Goal: Task Accomplishment & Management: Manage account settings

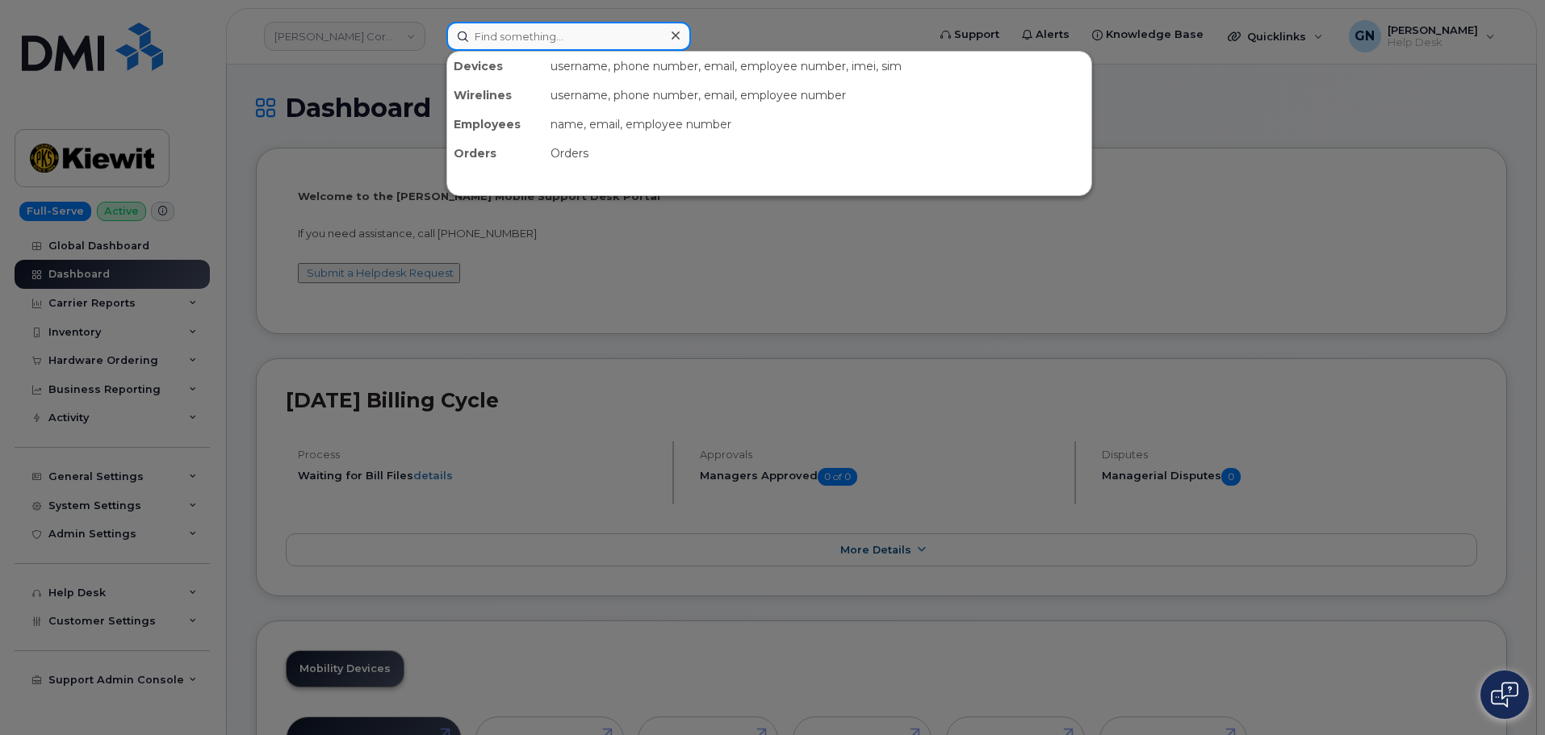
click at [596, 40] on input at bounding box center [568, 36] width 245 height 29
paste input "7207033769"
type input "7207033769"
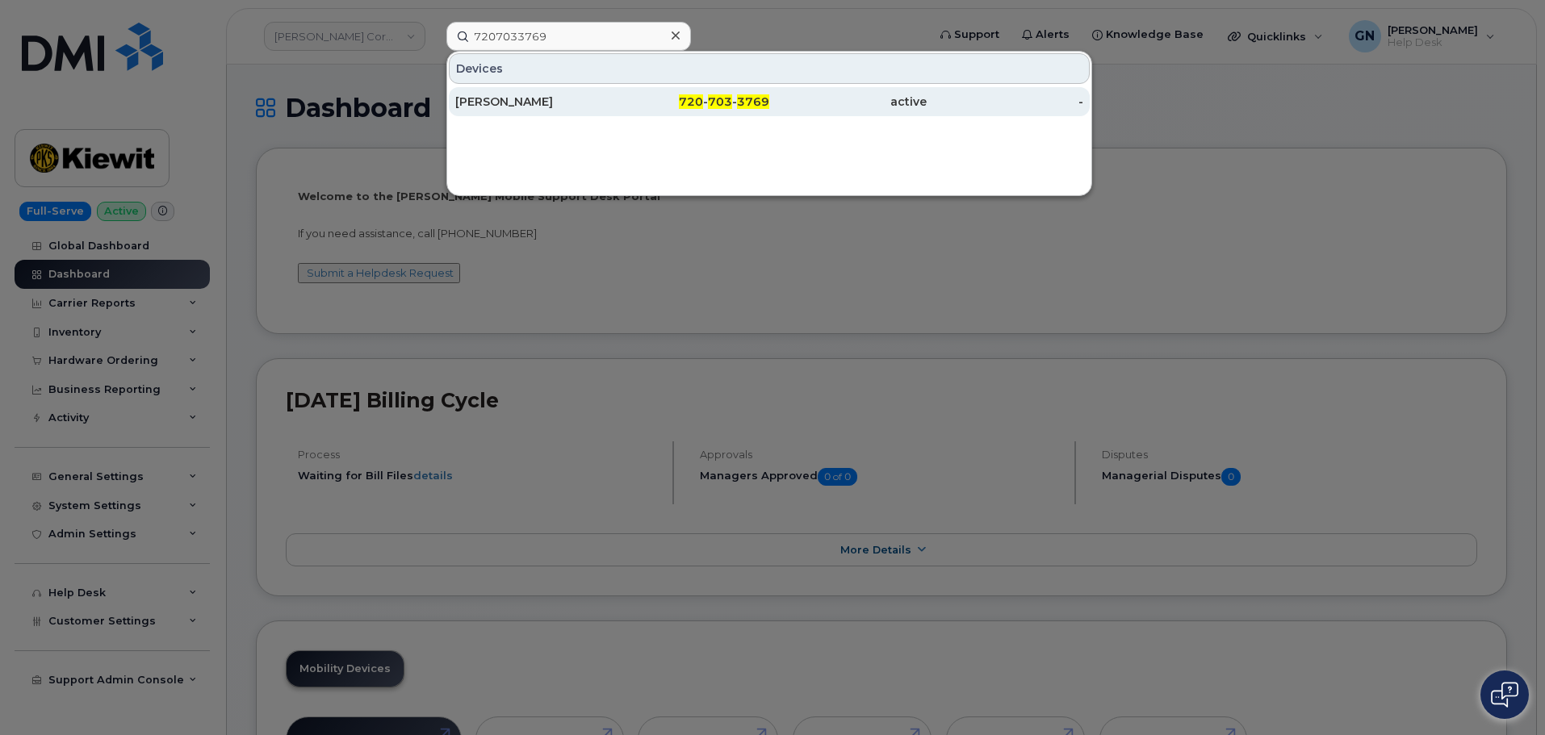
click at [634, 107] on div "720 - 703 - 3769" at bounding box center [691, 102] width 157 height 16
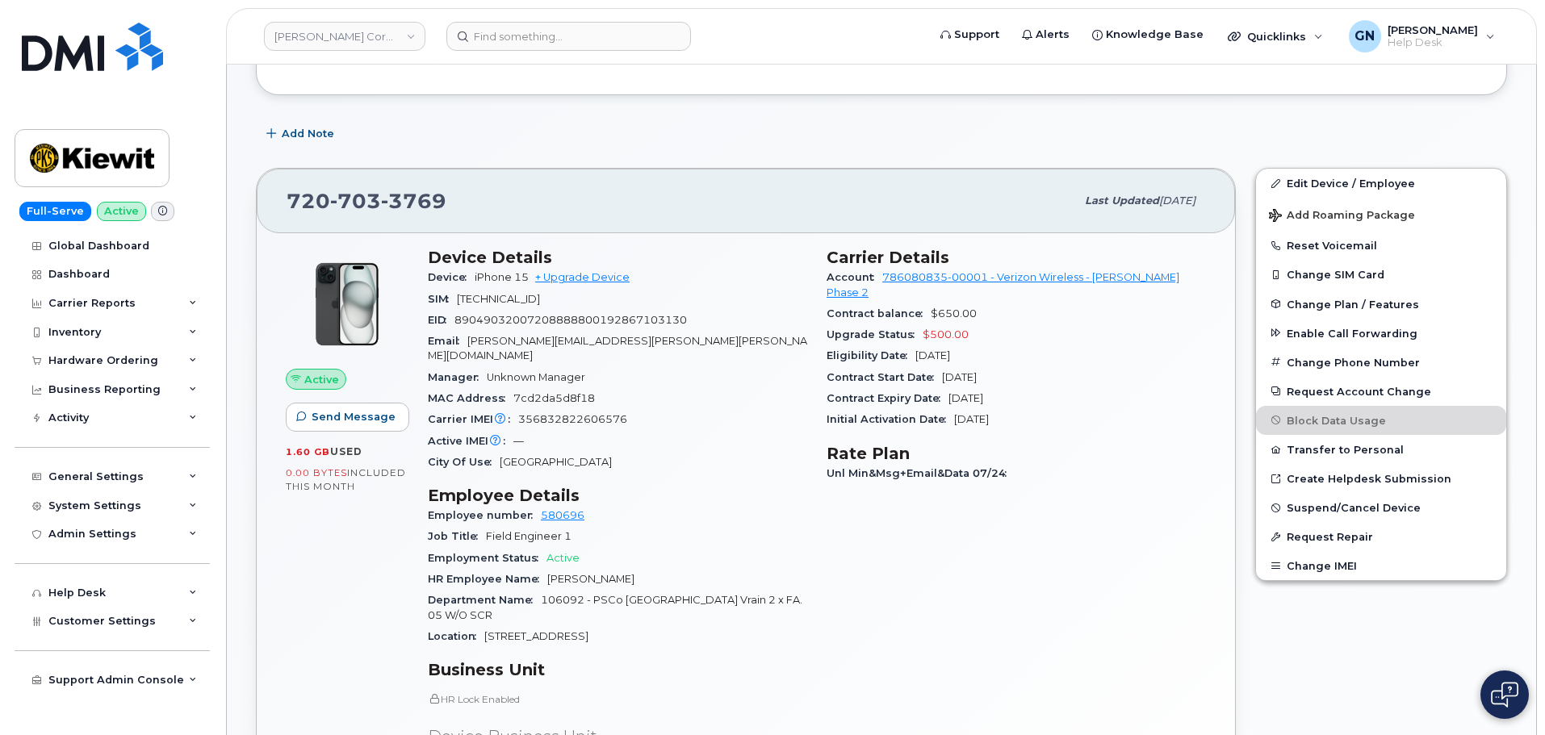
scroll to position [242, 0]
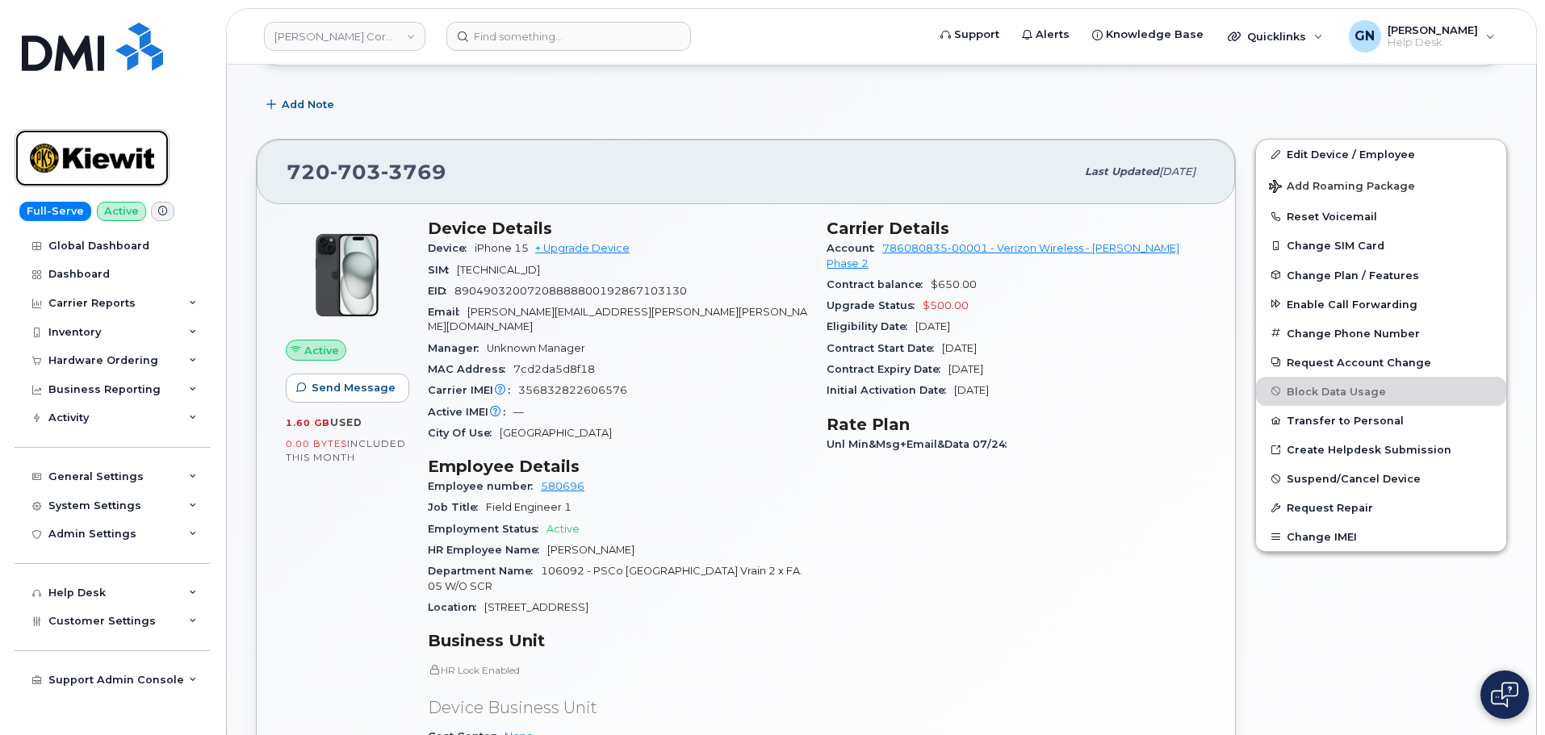
click at [123, 168] on img at bounding box center [92, 158] width 124 height 47
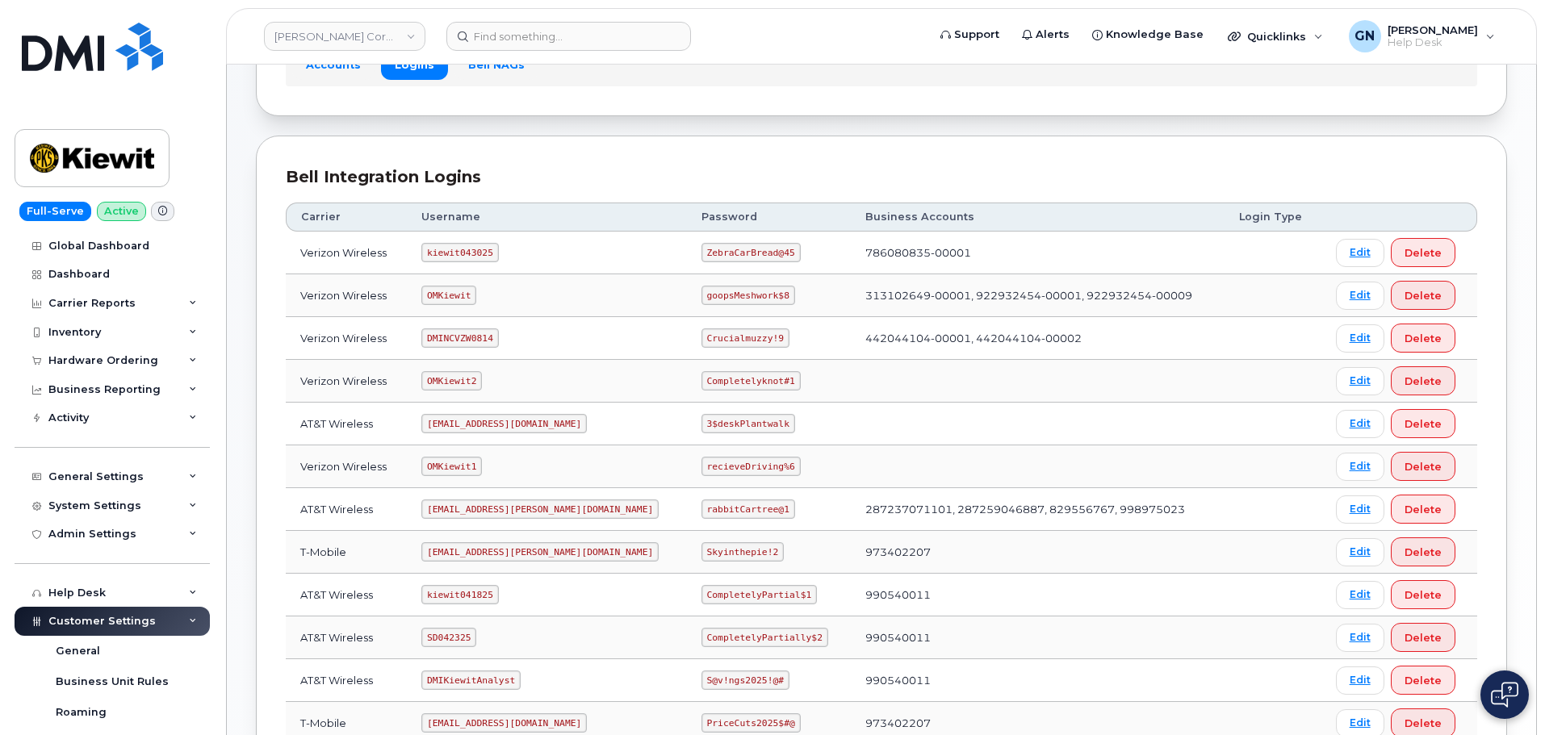
scroll to position [161, 0]
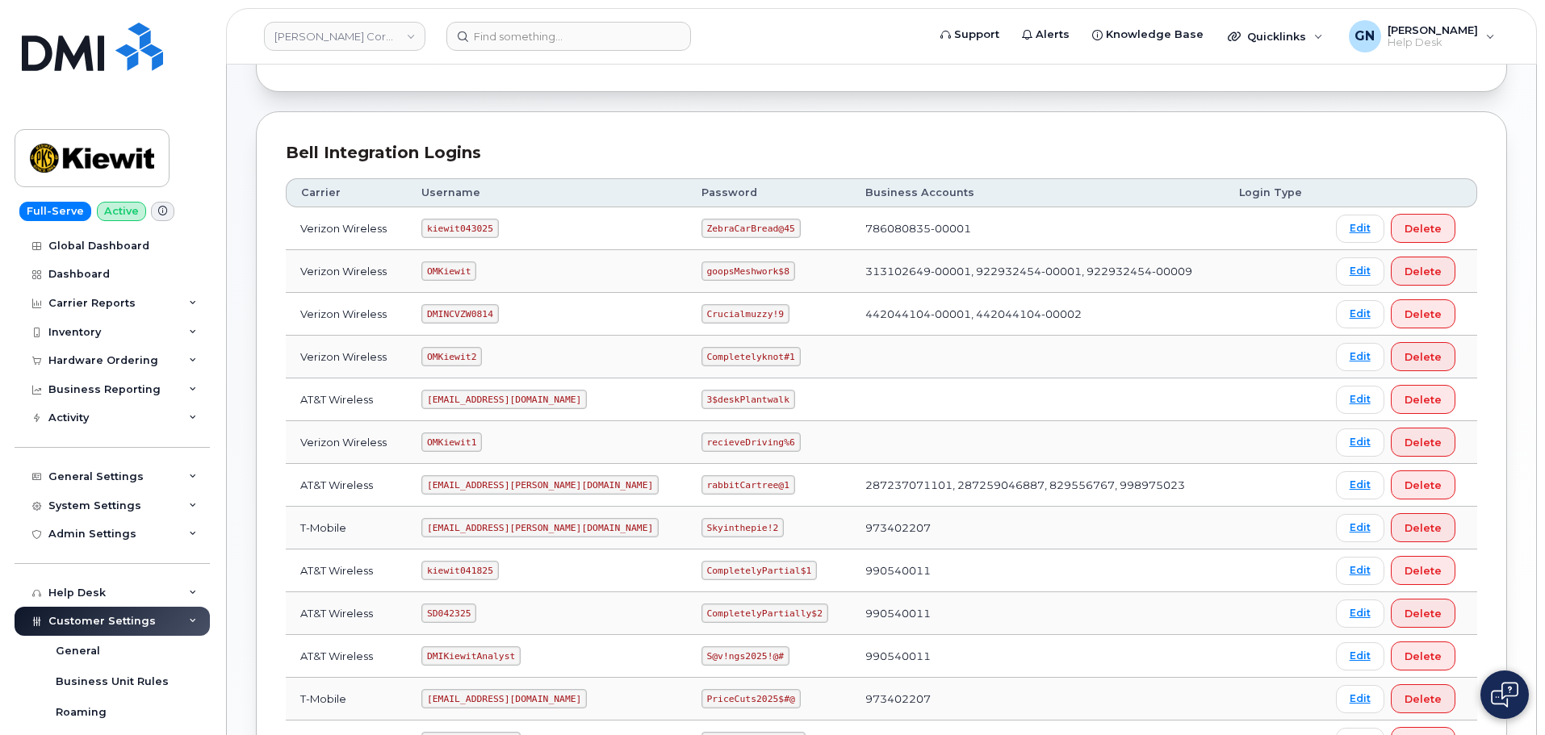
click at [462, 228] on code "kiewit043025" at bounding box center [459, 228] width 77 height 19
copy code "kiewit043025"
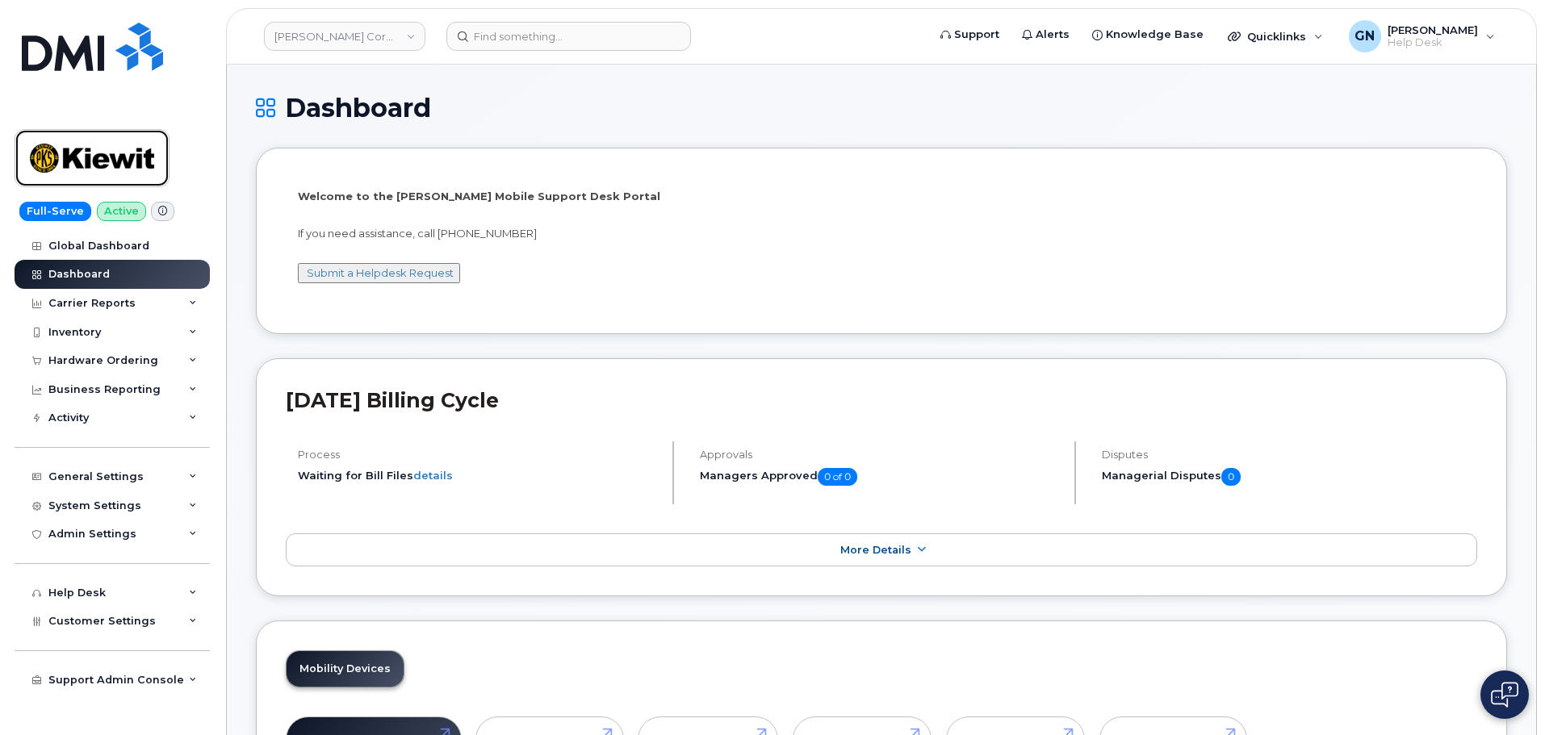
click at [131, 169] on img at bounding box center [92, 158] width 124 height 47
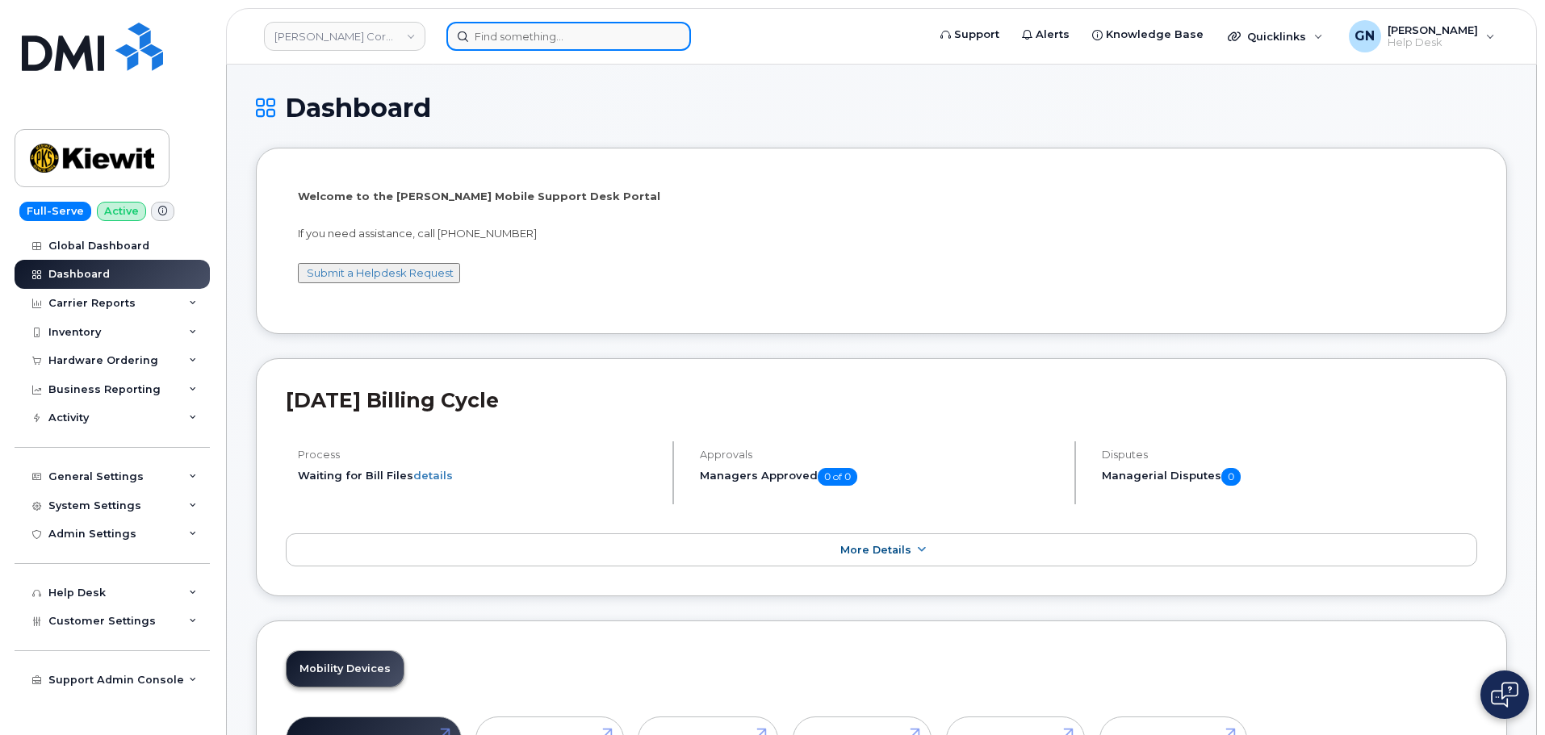
click at [506, 41] on input at bounding box center [568, 36] width 245 height 29
paste input "6148492031"
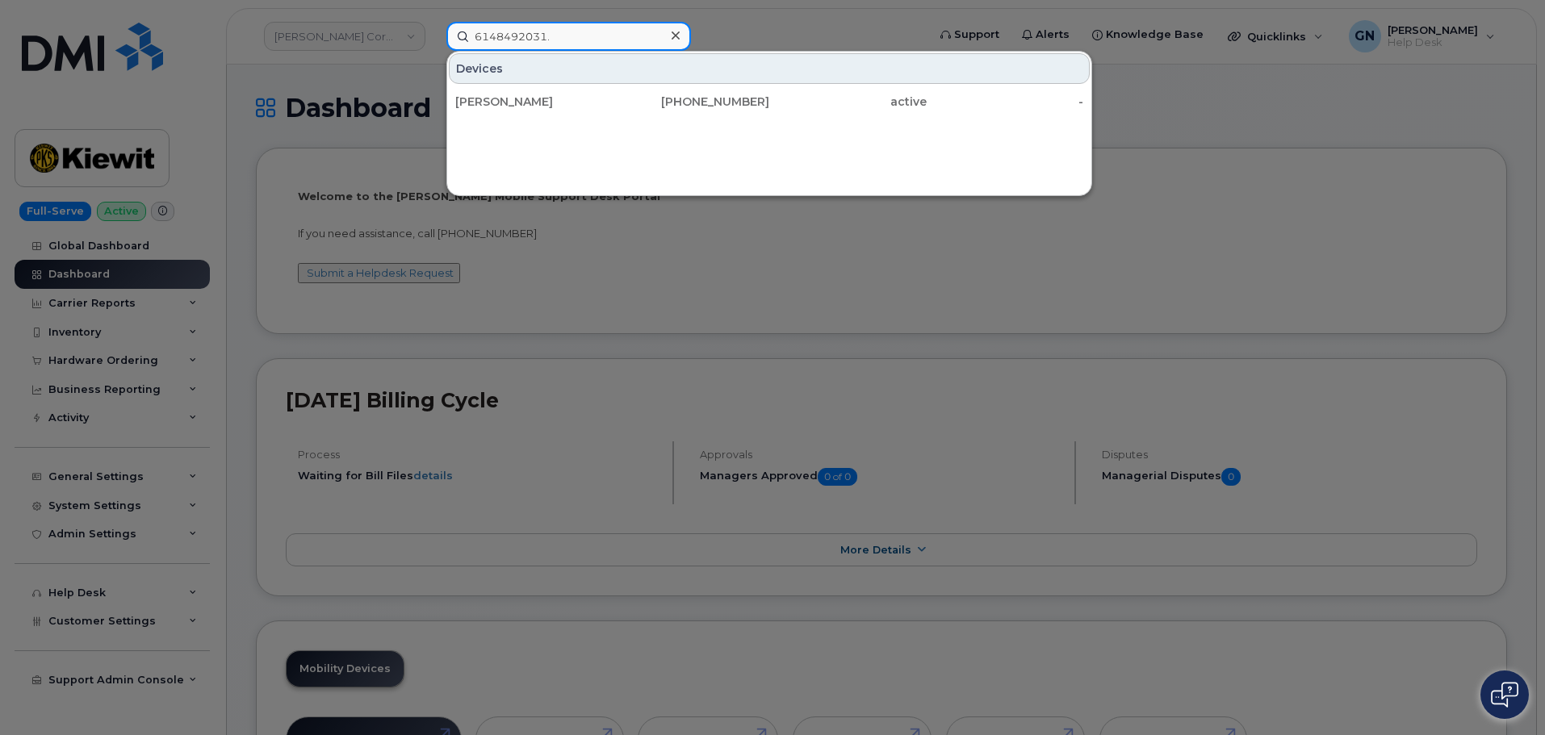
type input "6148492031."
drag, startPoint x: 560, startPoint y: 111, endPoint x: 575, endPoint y: 156, distance: 47.0
click at [613, 111] on div "MELINDA HUNDLEY" at bounding box center [691, 101] width 157 height 29
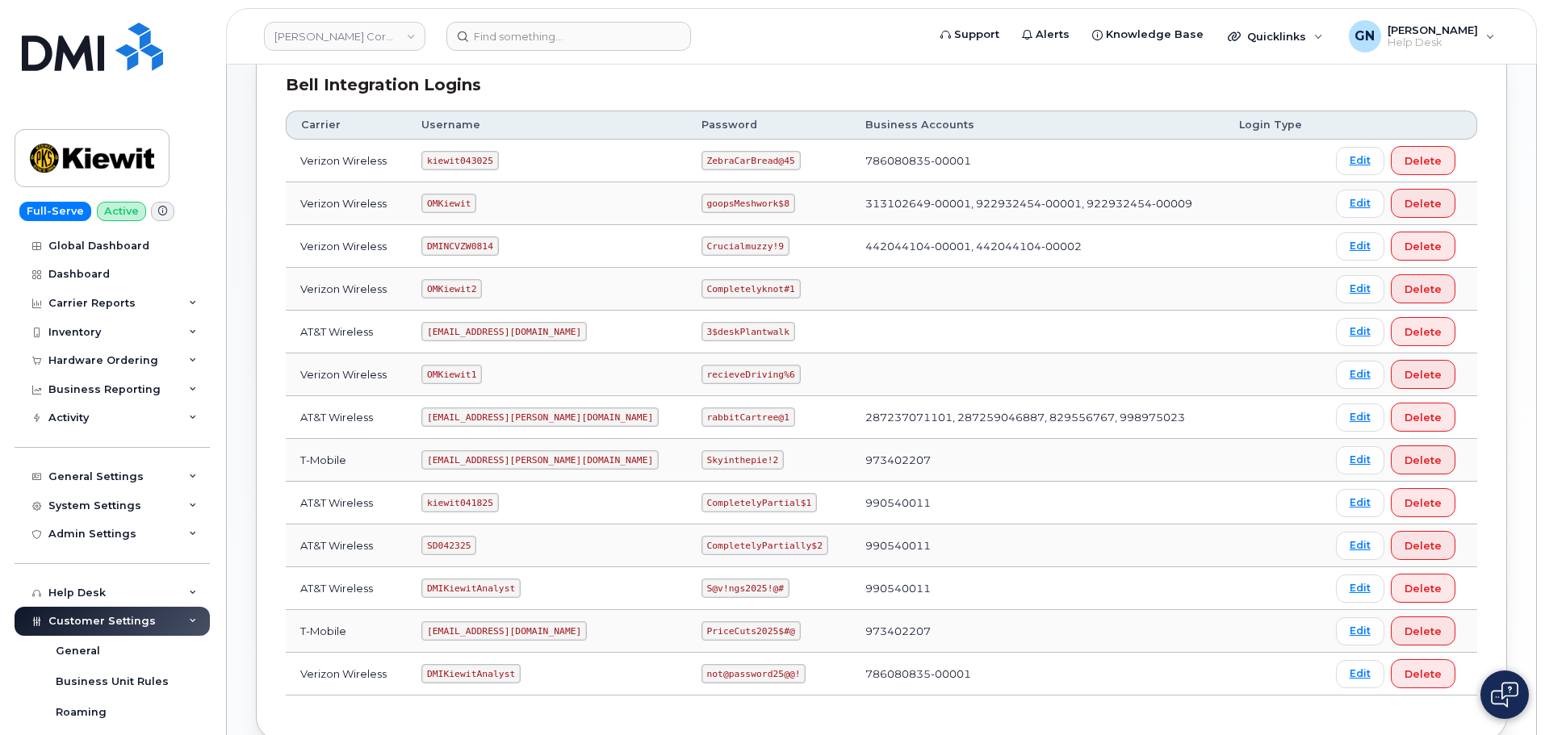
scroll to position [242, 0]
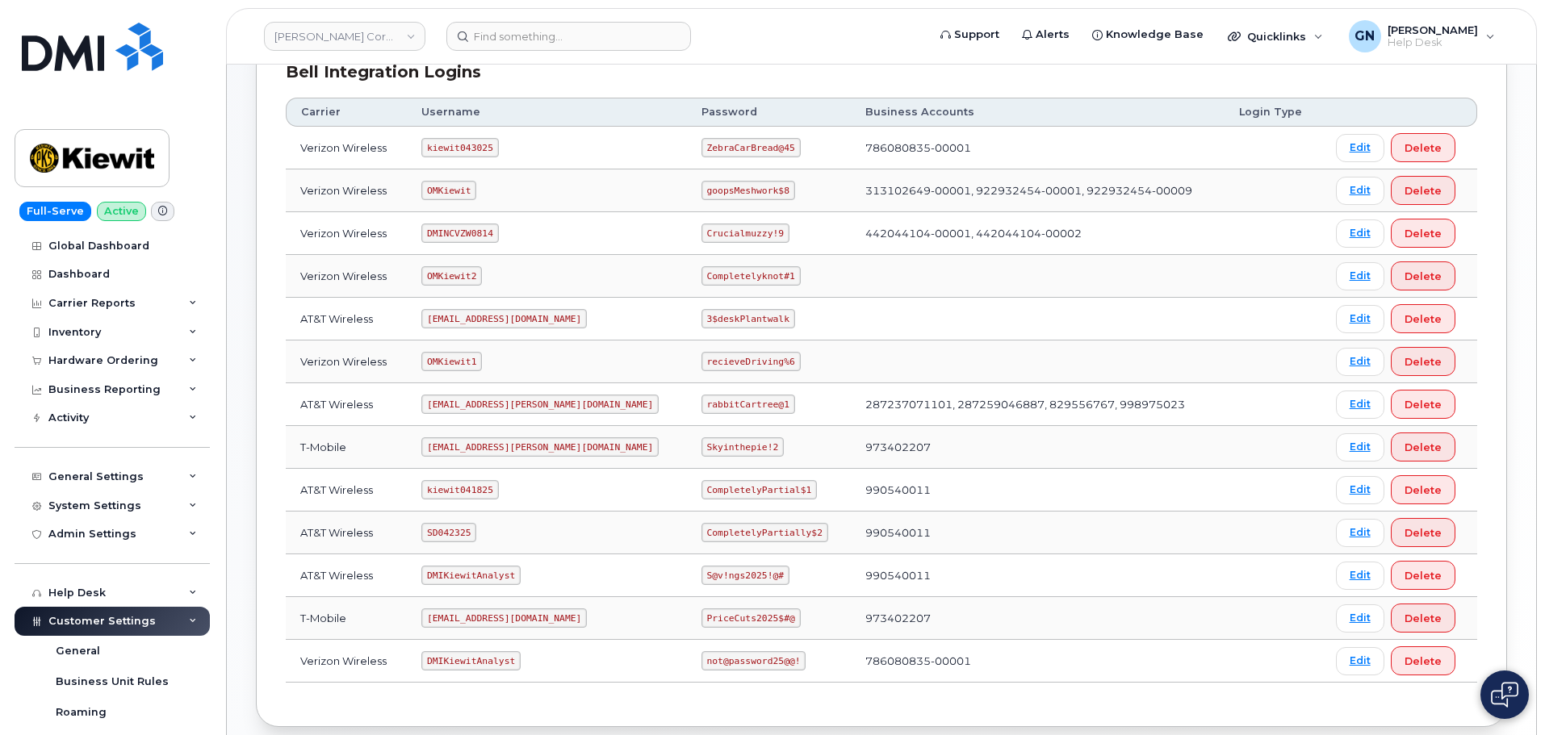
click at [470, 144] on code "kiewit043025" at bounding box center [459, 147] width 77 height 19
copy code "kiewit043025"
click at [701, 149] on code "ZebraCarBread@45" at bounding box center [750, 147] width 99 height 19
click at [701, 147] on code "ZebraCarBread@45" at bounding box center [750, 147] width 99 height 19
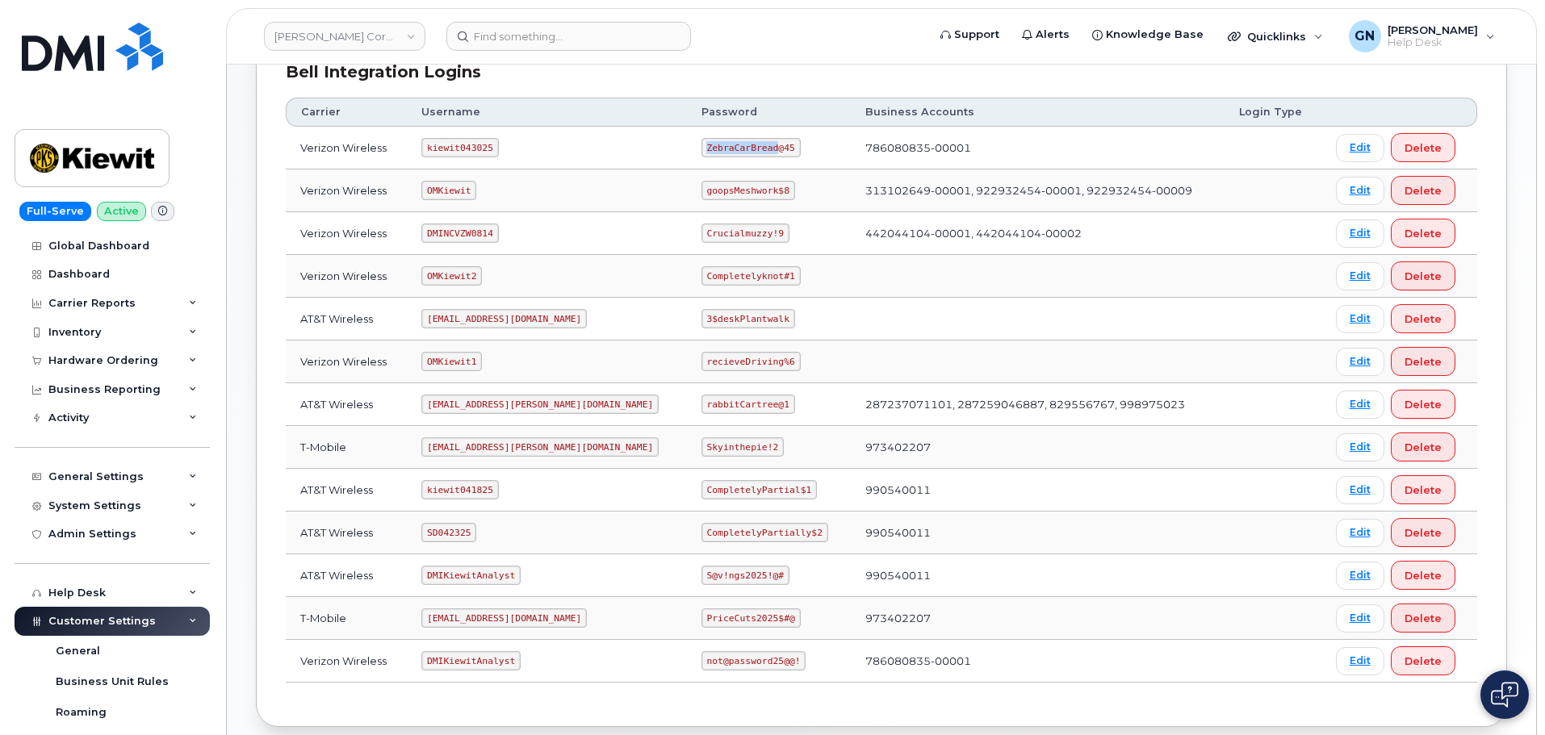
click at [701, 147] on code "ZebraCarBread@45" at bounding box center [750, 147] width 99 height 19
click at [701, 146] on code "ZebraCarBread@45" at bounding box center [750, 147] width 99 height 19
copy code "ZebraCarBread@45"
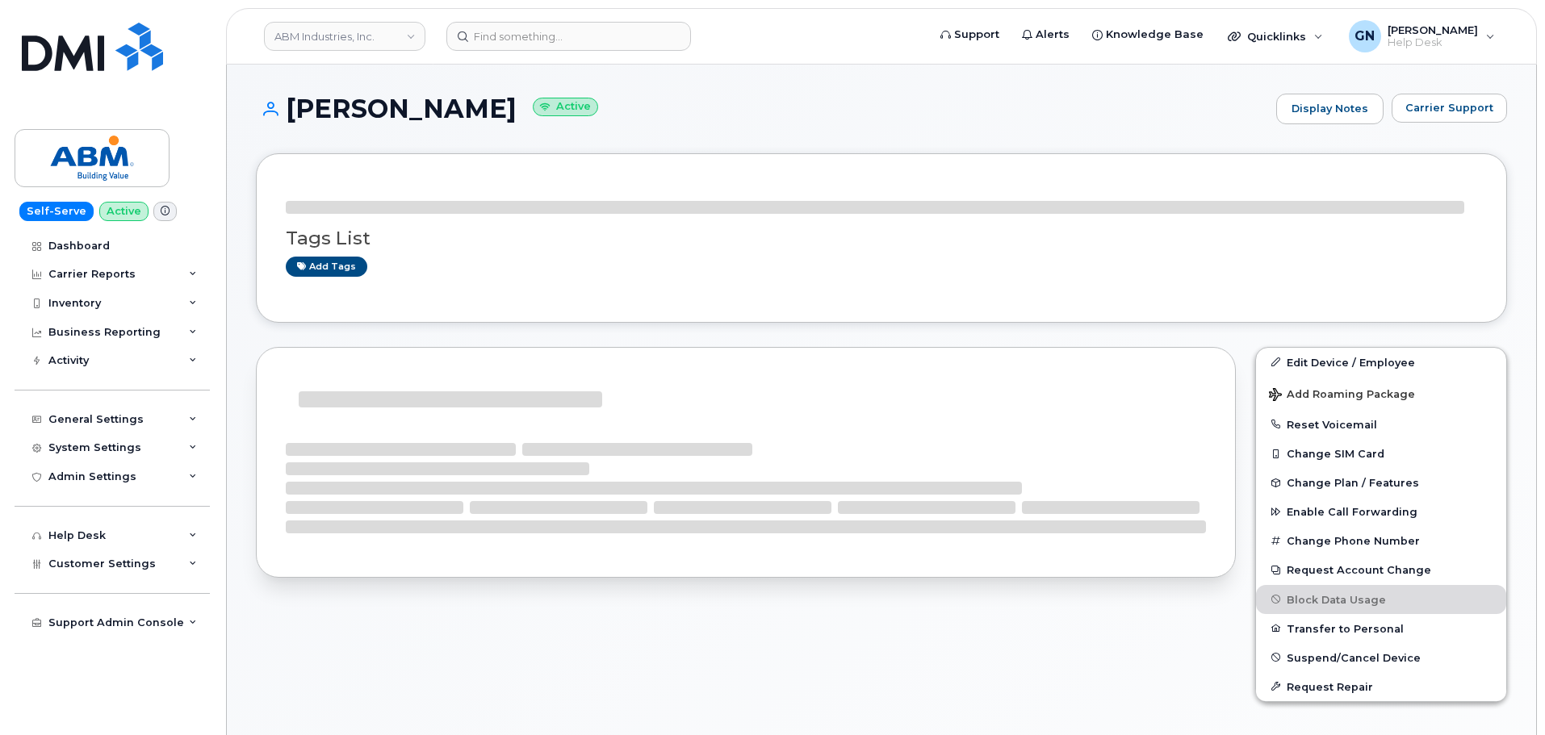
click at [370, 114] on h1 "[PERSON_NAME] Active" at bounding box center [762, 108] width 1012 height 28
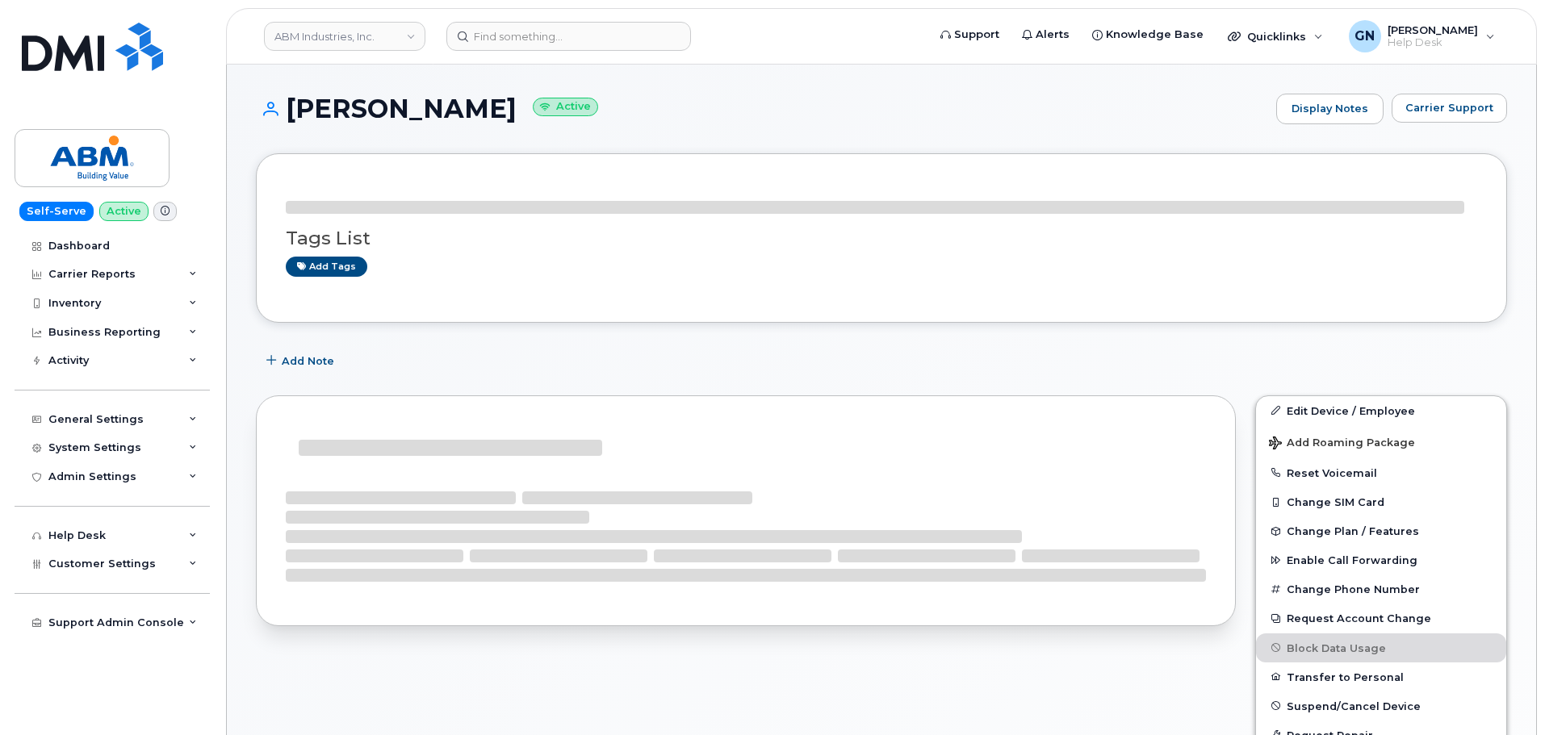
drag, startPoint x: 0, startPoint y: 0, endPoint x: 447, endPoint y: 101, distance: 458.4
click at [447, 101] on h1 "[PERSON_NAME] Active" at bounding box center [762, 108] width 1012 height 28
copy h1 "[PERSON_NAME]"
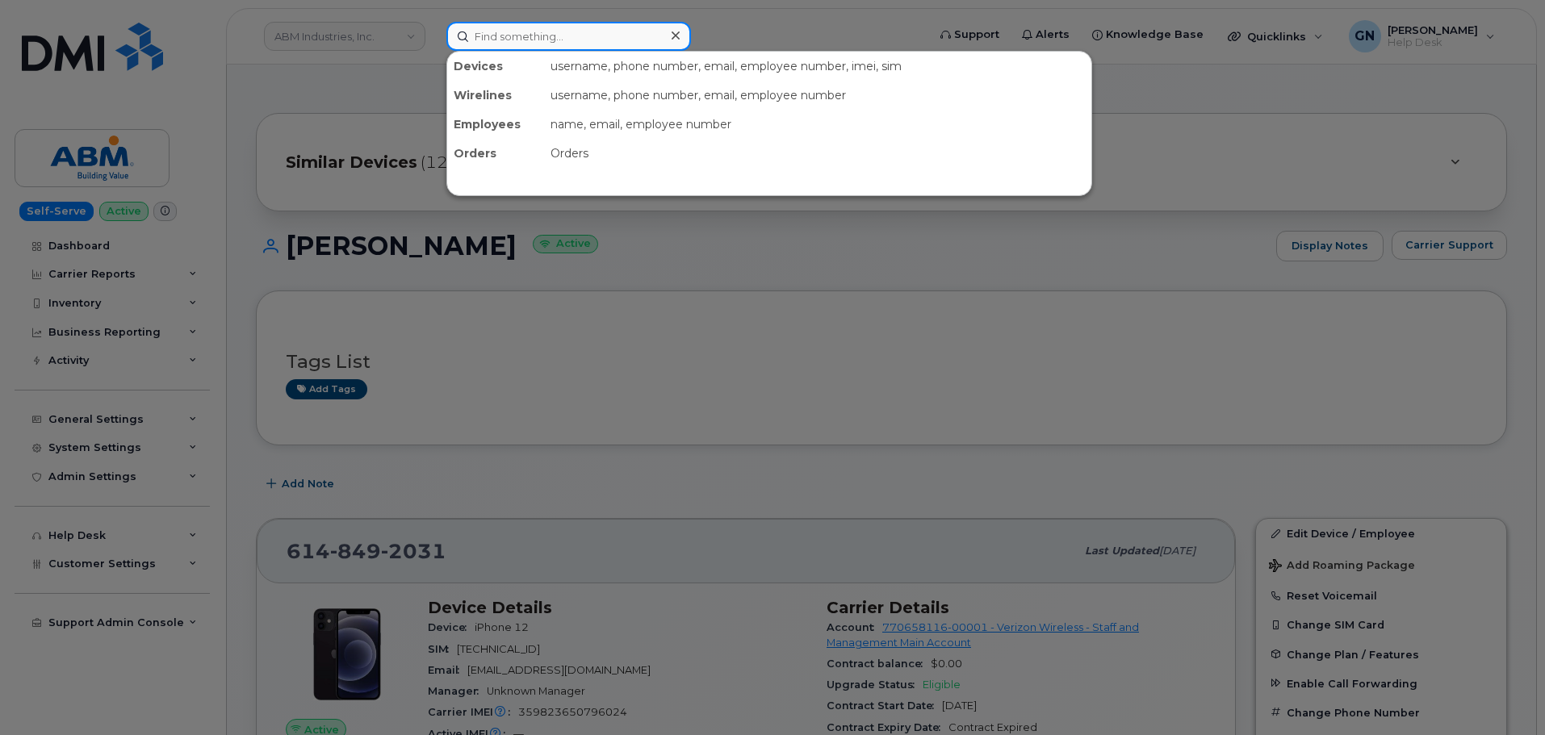
click at [622, 32] on input at bounding box center [568, 36] width 245 height 29
paste input "6143639780"
type input "6143639780"
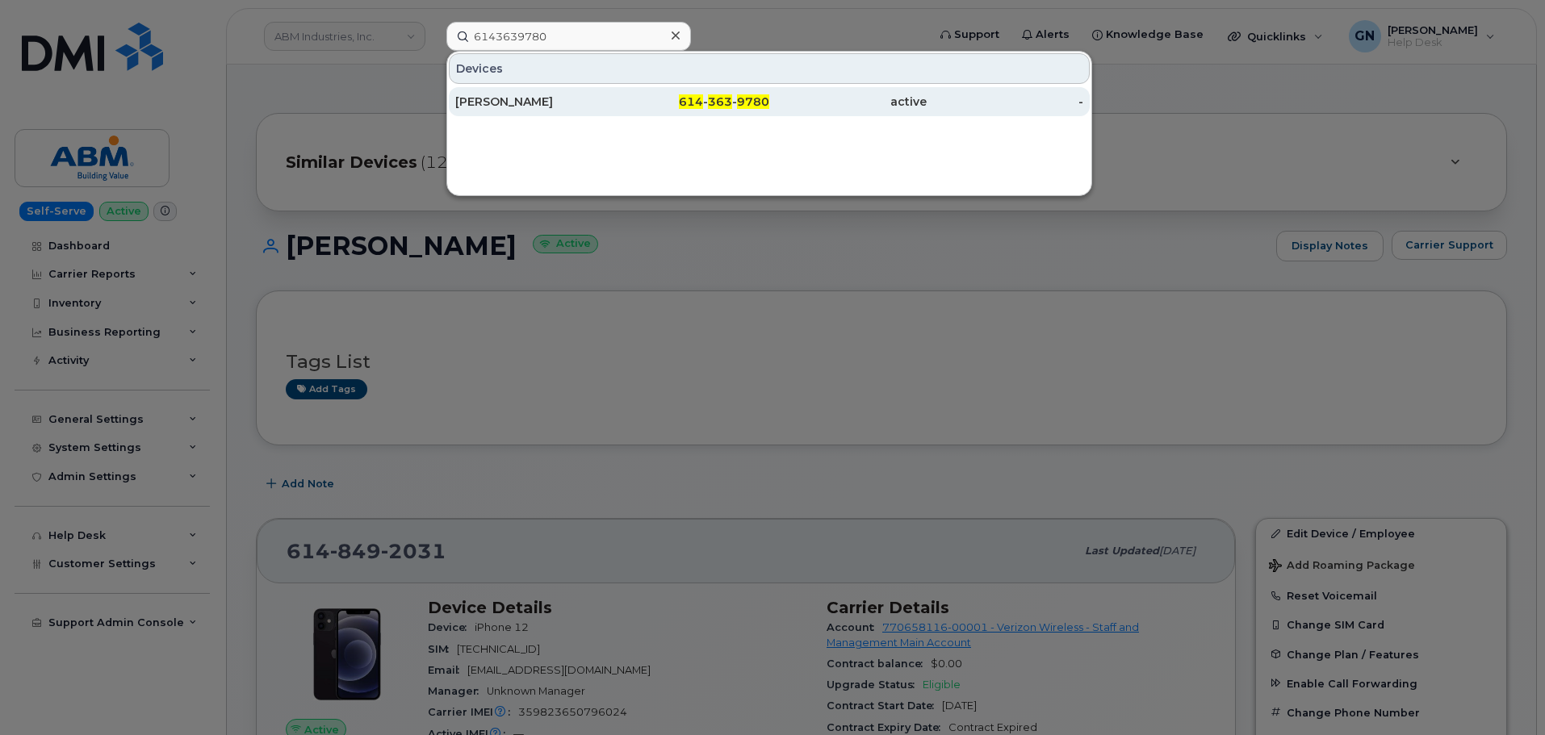
click at [769, 112] on div "614 - 363 - 9780" at bounding box center [847, 101] width 157 height 29
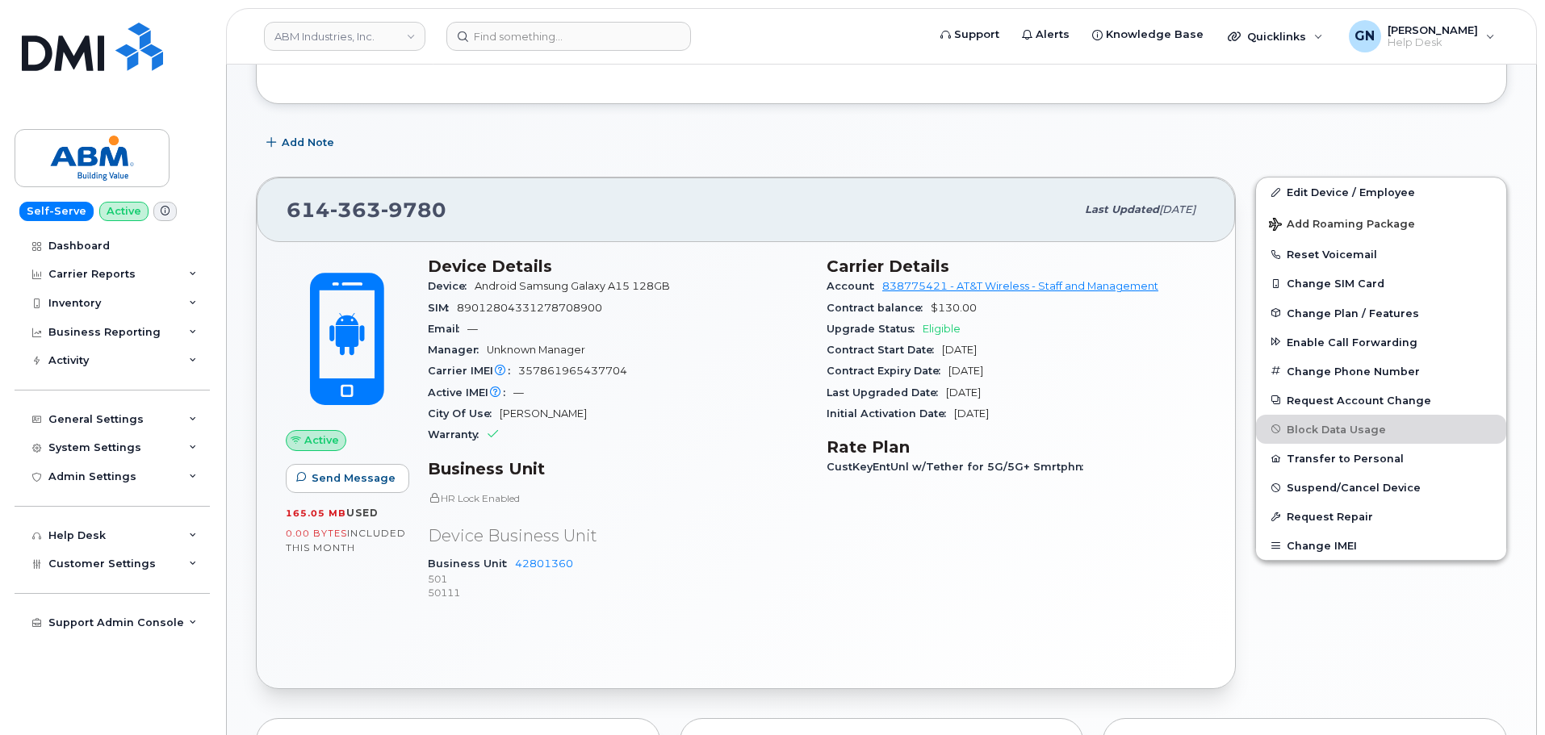
scroll to position [323, 0]
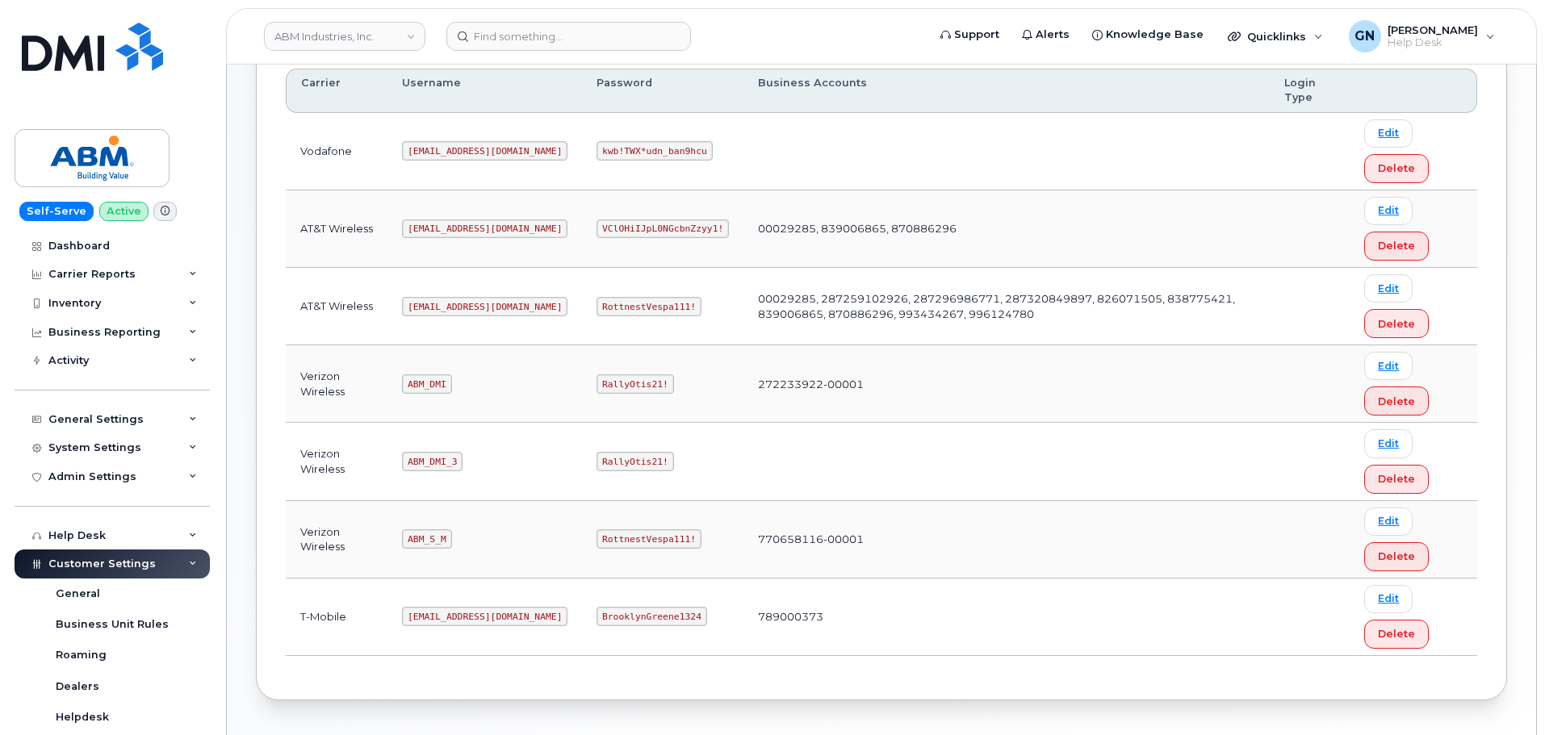
scroll to position [242, 0]
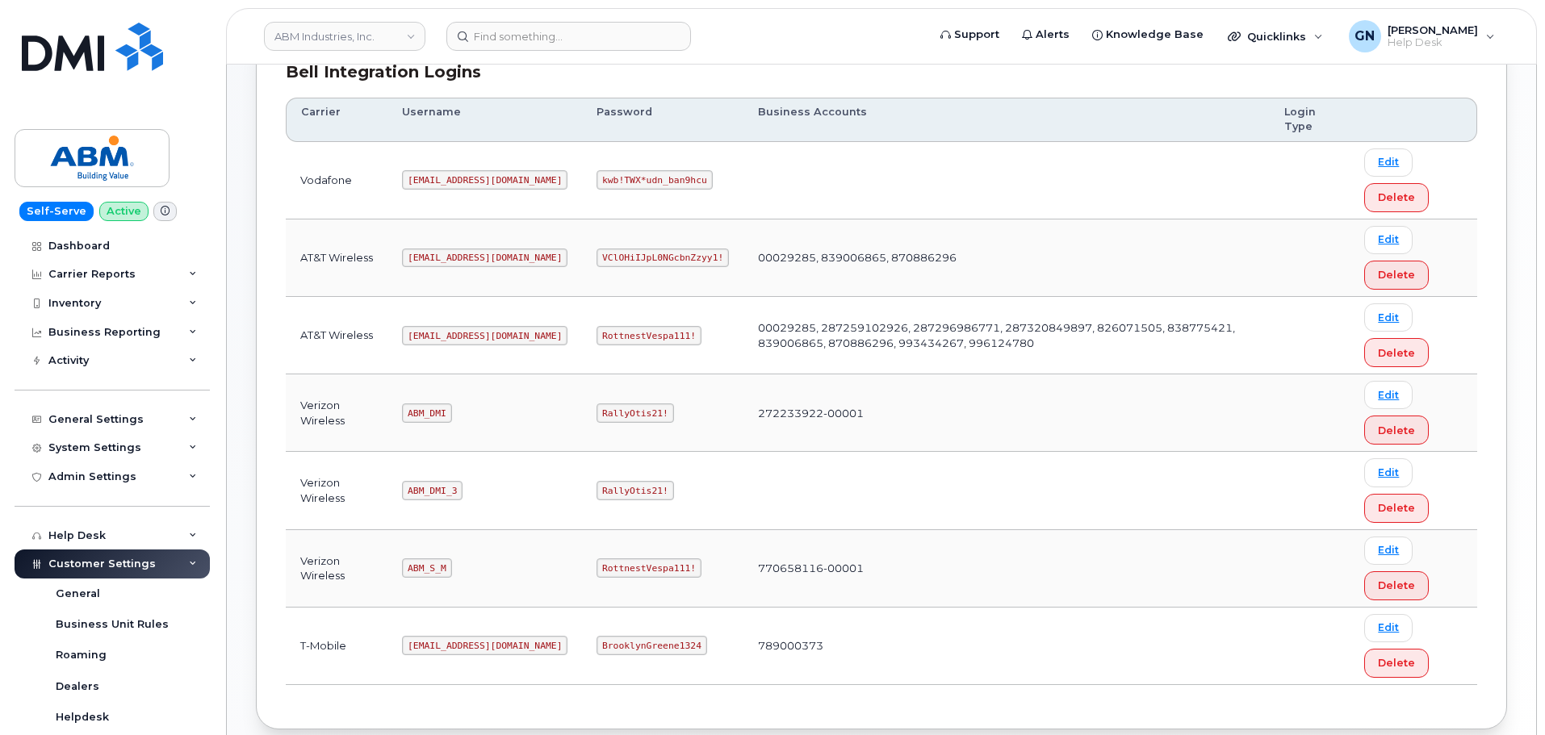
click at [439, 333] on code "abm@dminc.com" at bounding box center [484, 335] width 165 height 19
click at [438, 333] on code "abm@dminc.com" at bounding box center [484, 335] width 165 height 19
copy code "abm@dminc.com"
click at [596, 337] on code "RottnestVespa111!" at bounding box center [648, 335] width 105 height 19
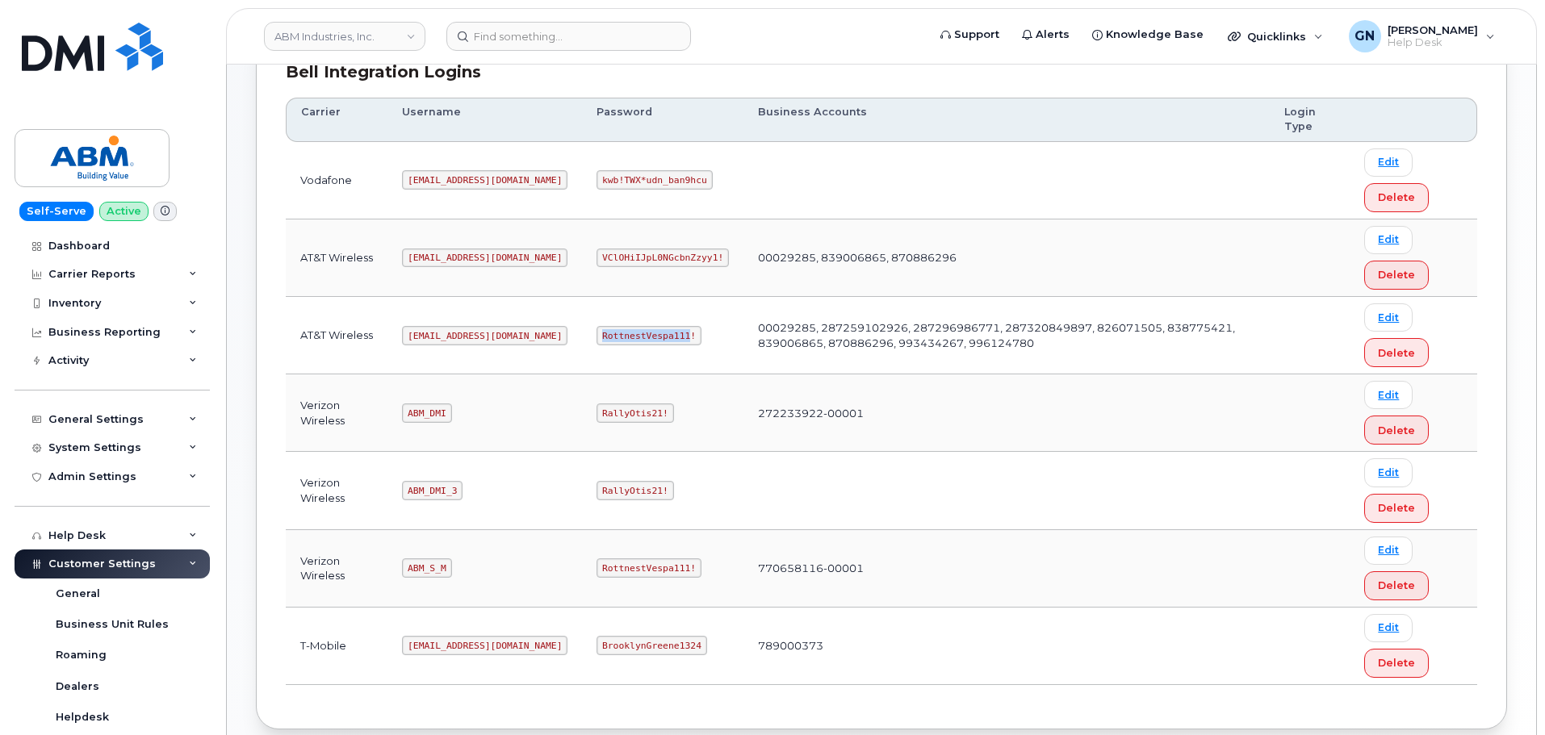
click at [596, 336] on code "RottnestVespa111!" at bounding box center [648, 335] width 105 height 19
copy code "RottnestVespa111!"
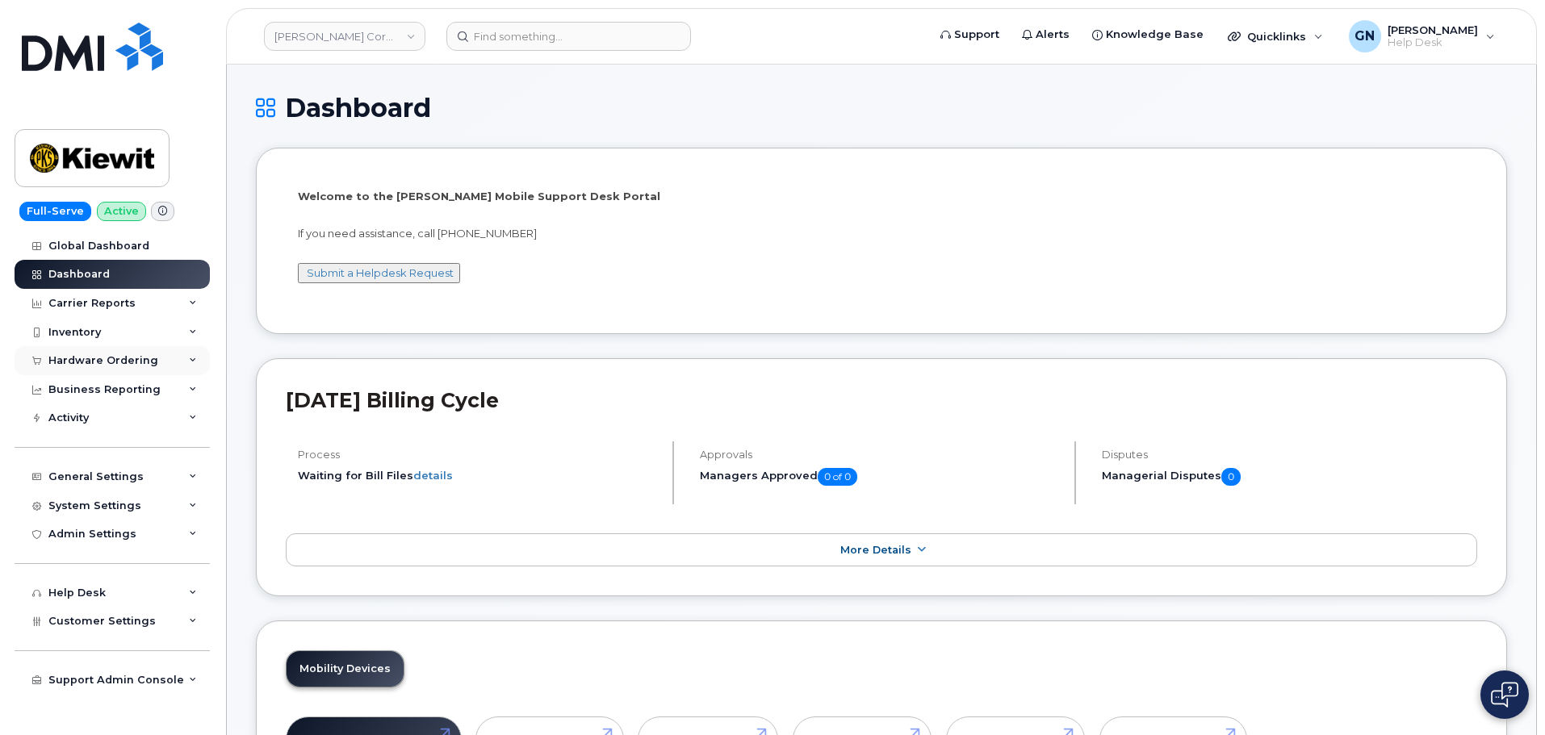
click at [86, 362] on div "Hardware Ordering" at bounding box center [103, 360] width 110 height 13
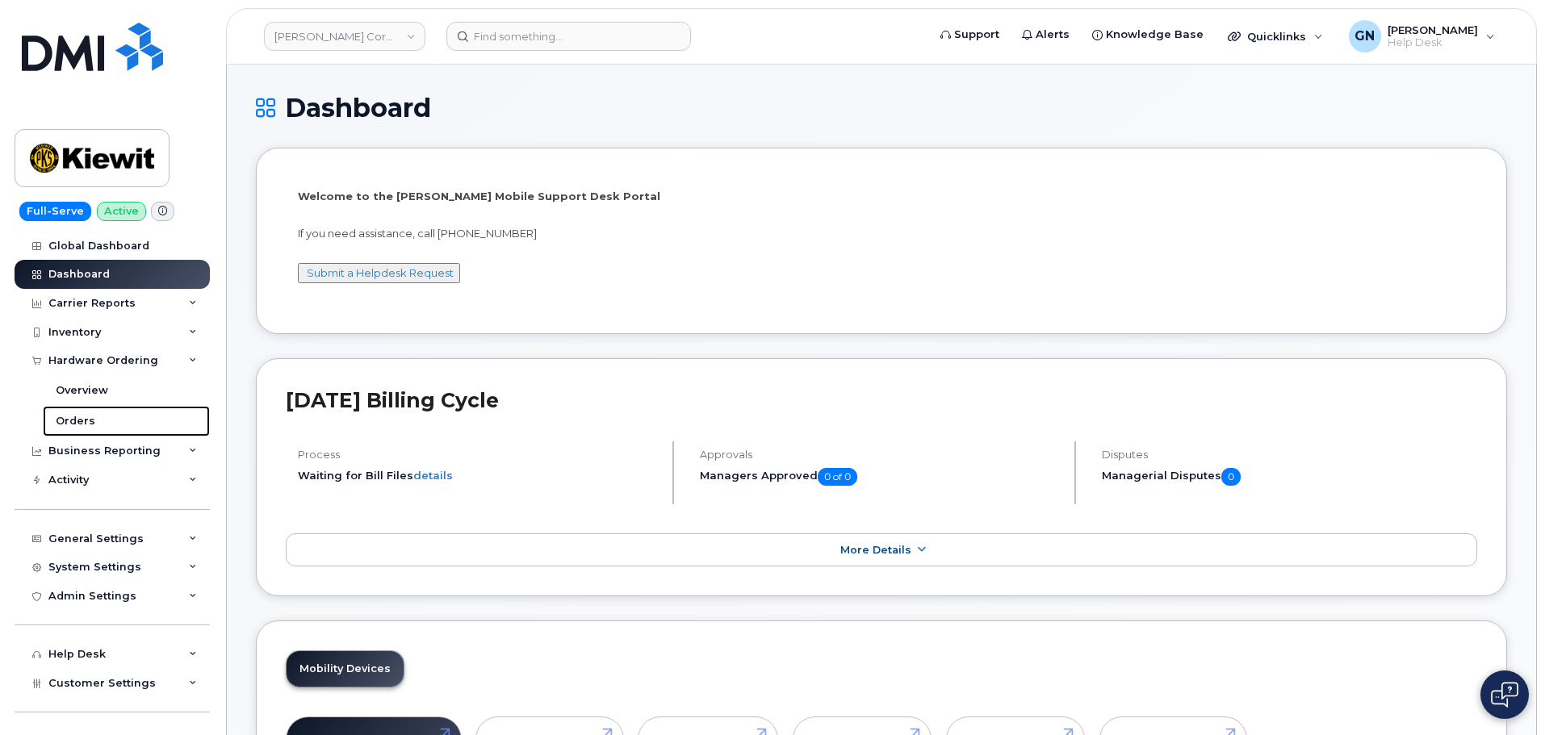
drag, startPoint x: 83, startPoint y: 413, endPoint x: 199, endPoint y: 496, distance: 142.2
click at [84, 415] on link "Orders" at bounding box center [126, 421] width 167 height 31
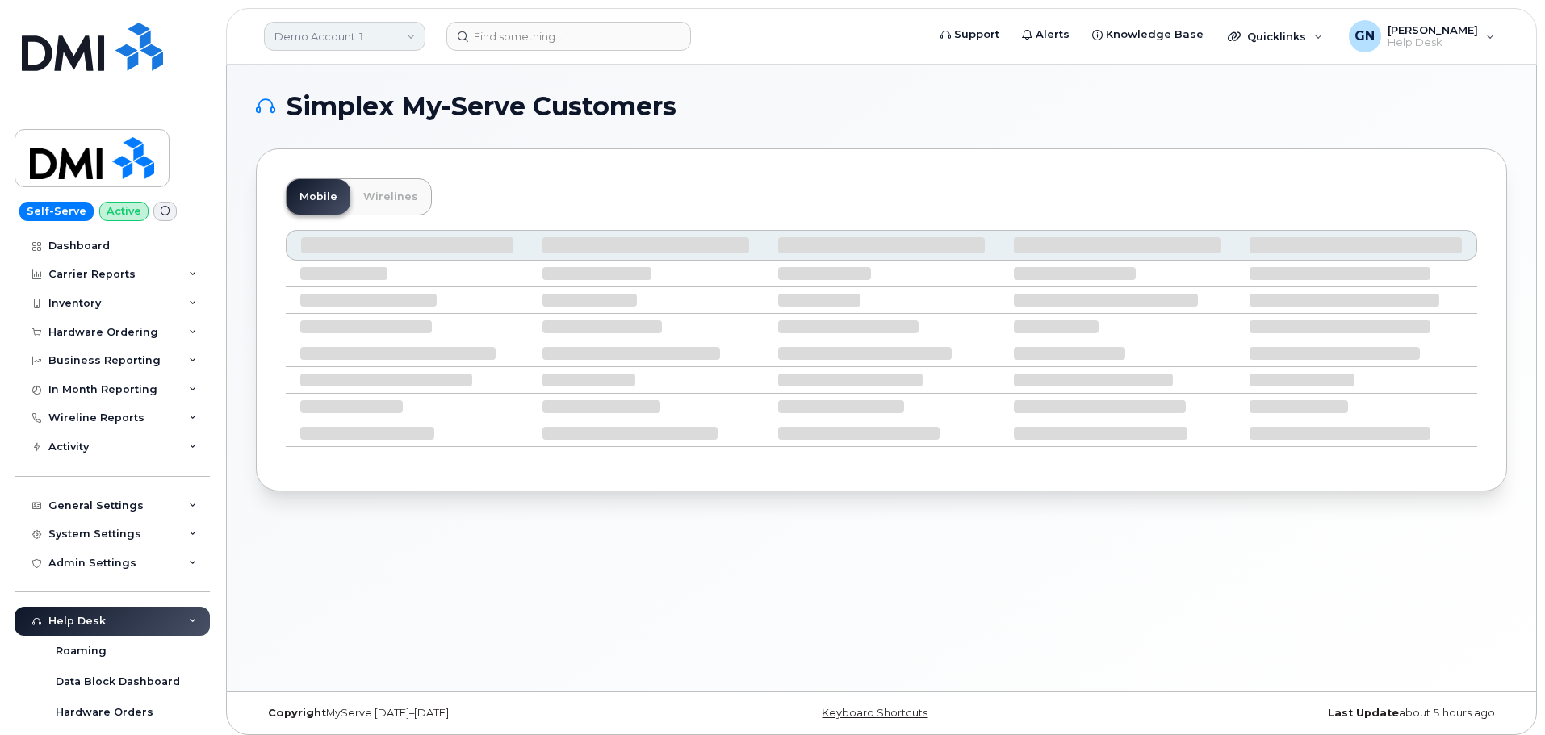
click at [324, 32] on link "Demo Account 1" at bounding box center [344, 36] width 161 height 29
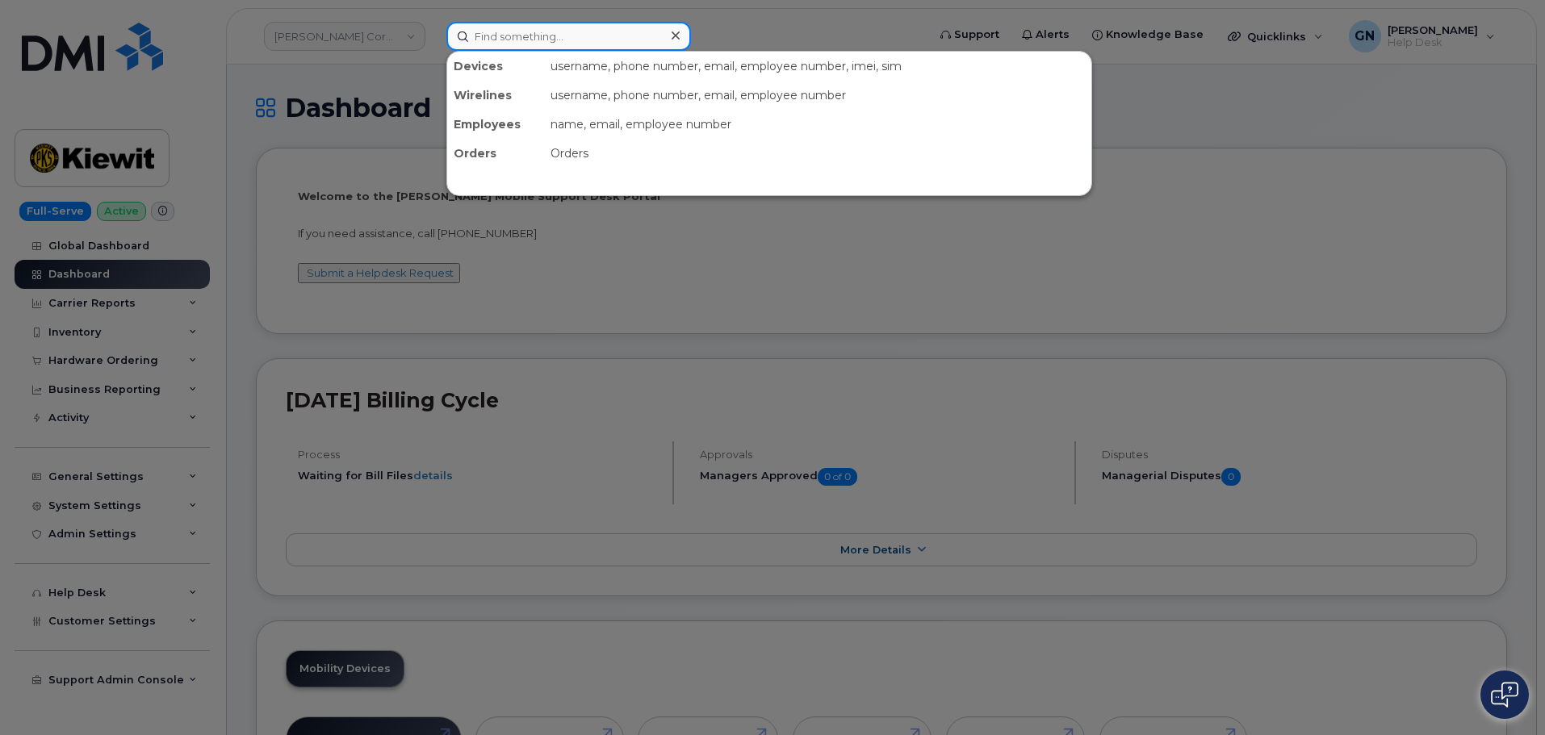
click at [508, 28] on input at bounding box center [568, 36] width 245 height 29
drag, startPoint x: 556, startPoint y: 330, endPoint x: 496, endPoint y: 349, distance: 63.6
click at [554, 330] on div at bounding box center [772, 367] width 1545 height 735
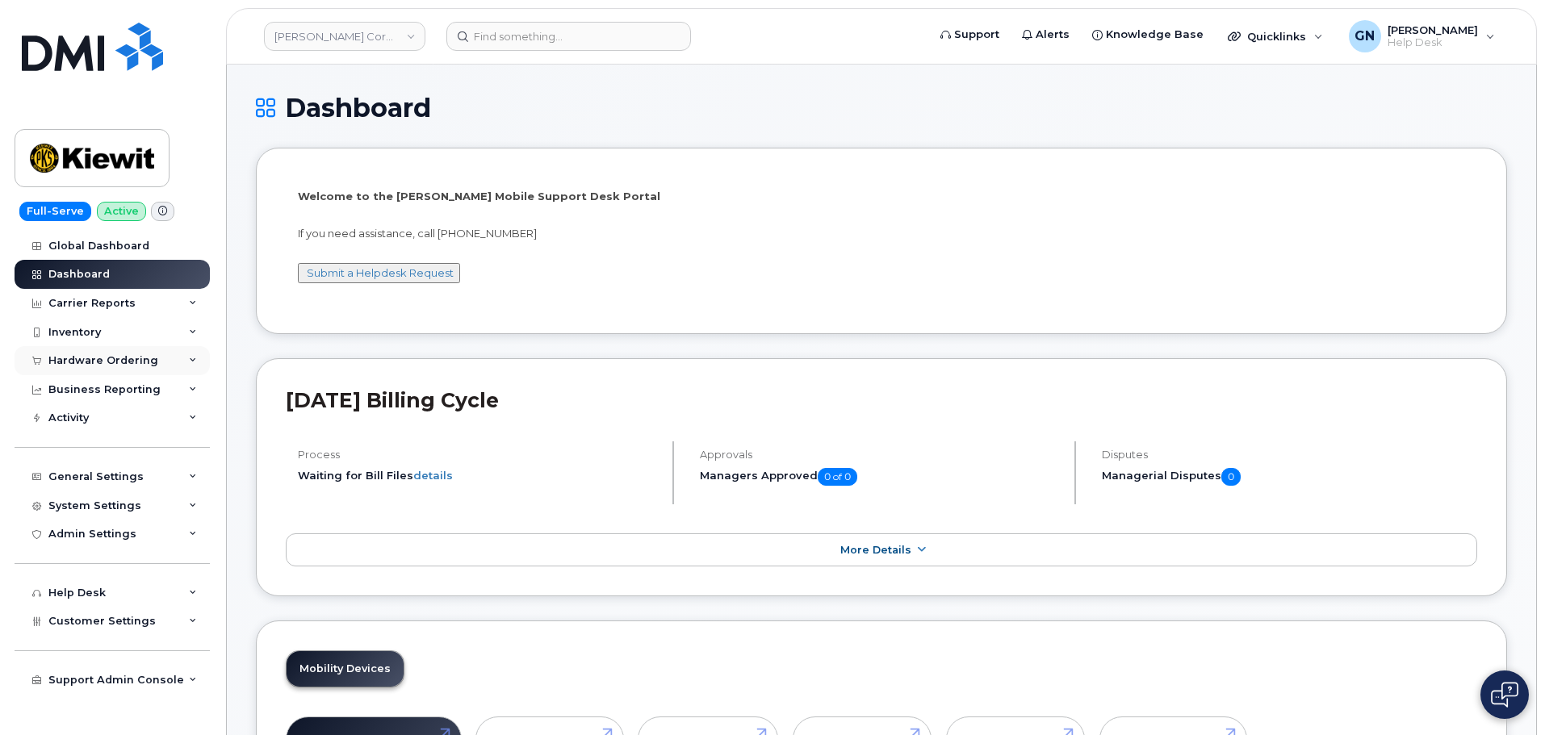
click at [53, 362] on div "Hardware Ordering" at bounding box center [103, 360] width 110 height 13
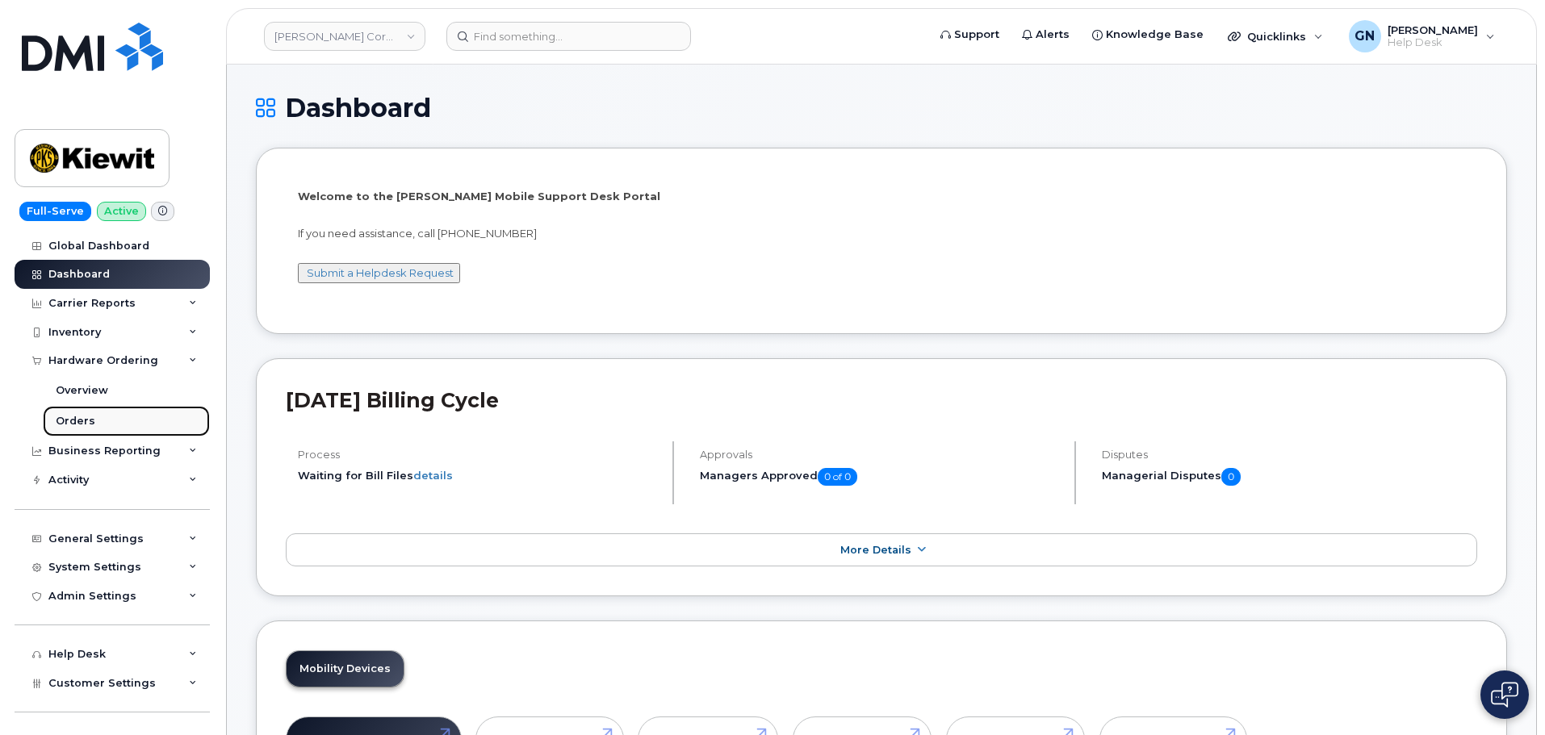
click at [75, 416] on div "Orders" at bounding box center [76, 421] width 40 height 15
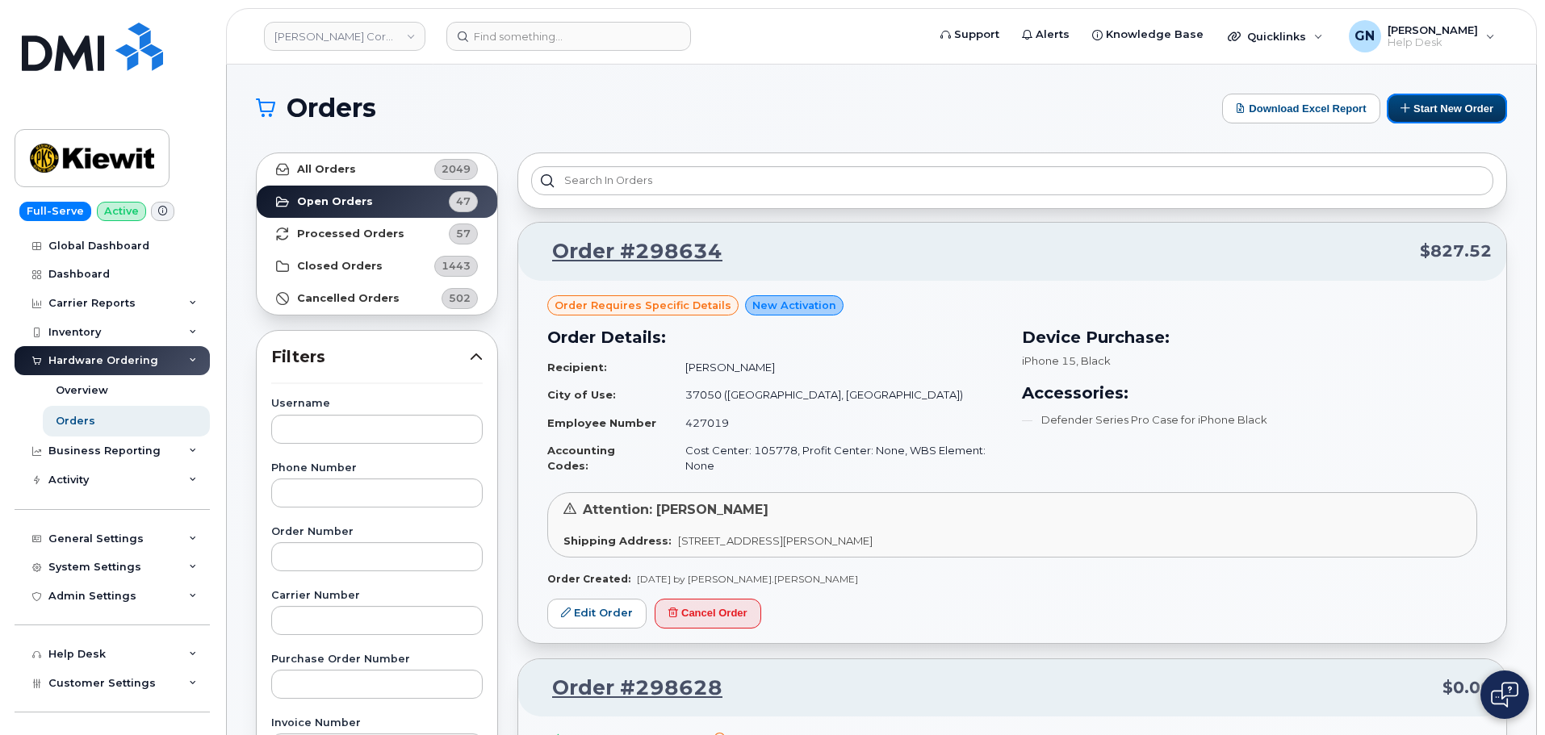
drag, startPoint x: 1458, startPoint y: 108, endPoint x: 1458, endPoint y: 125, distance: 16.9
click at [1460, 107] on button "Start New Order" at bounding box center [1447, 109] width 120 height 30
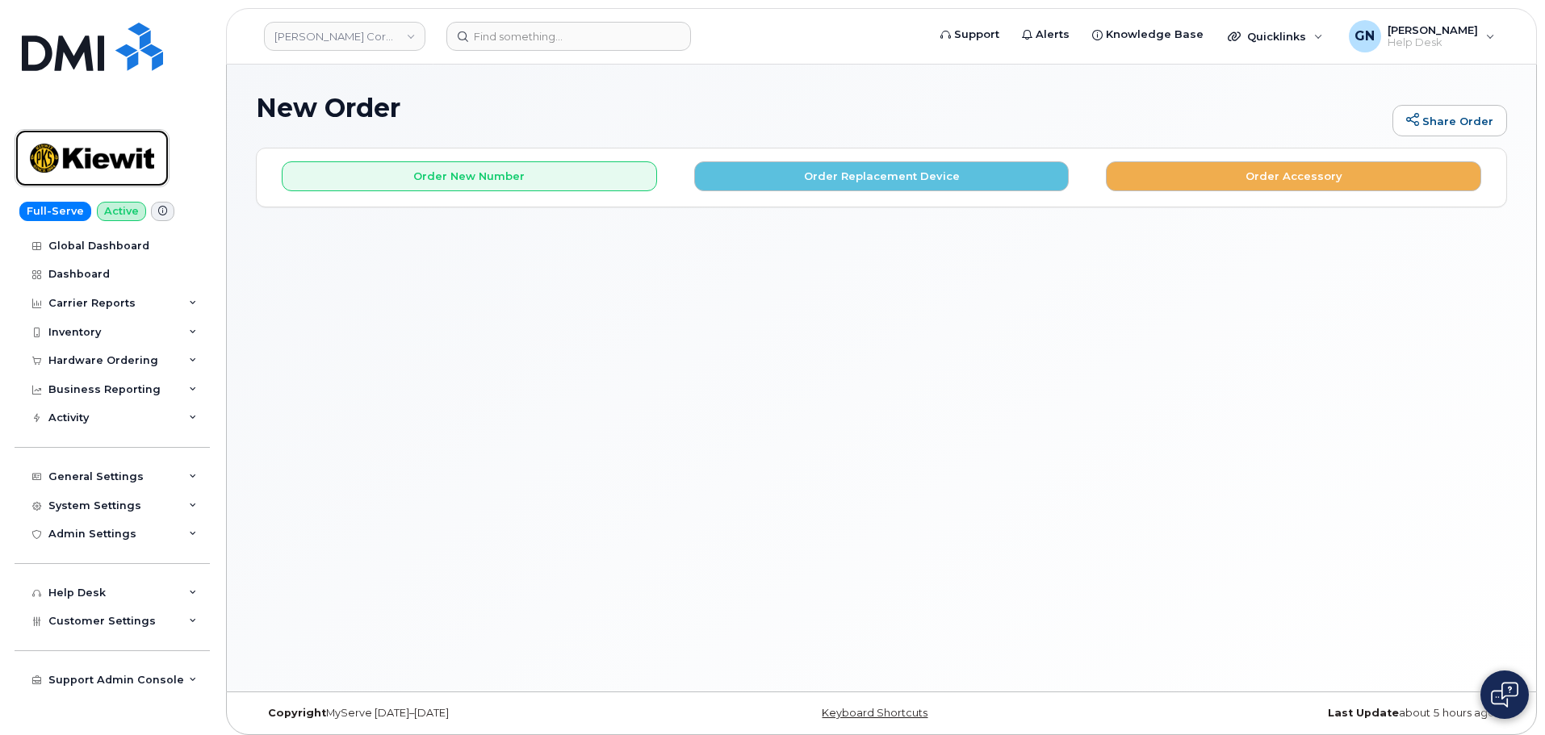
click at [84, 155] on img at bounding box center [92, 158] width 124 height 47
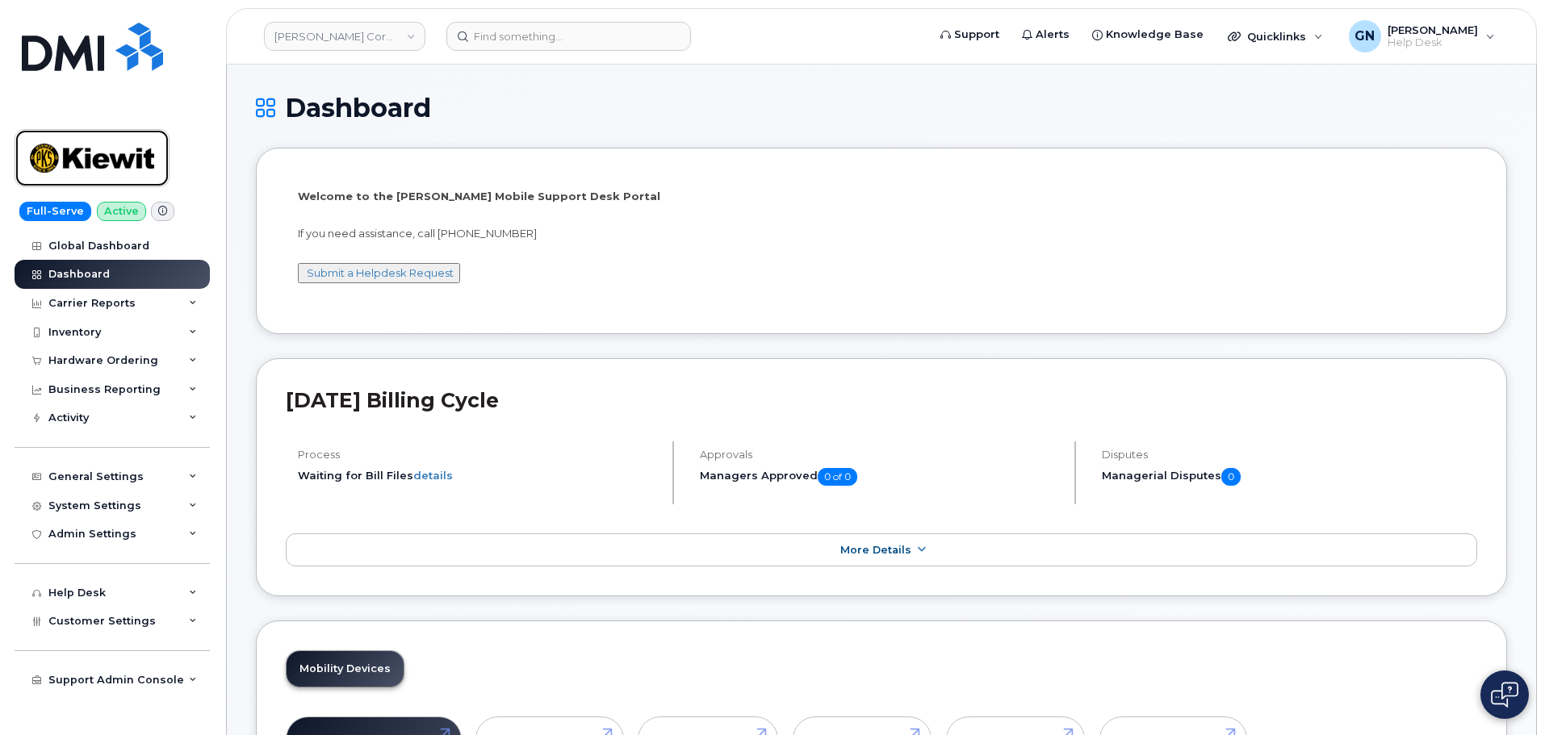
click at [127, 175] on img at bounding box center [92, 158] width 124 height 47
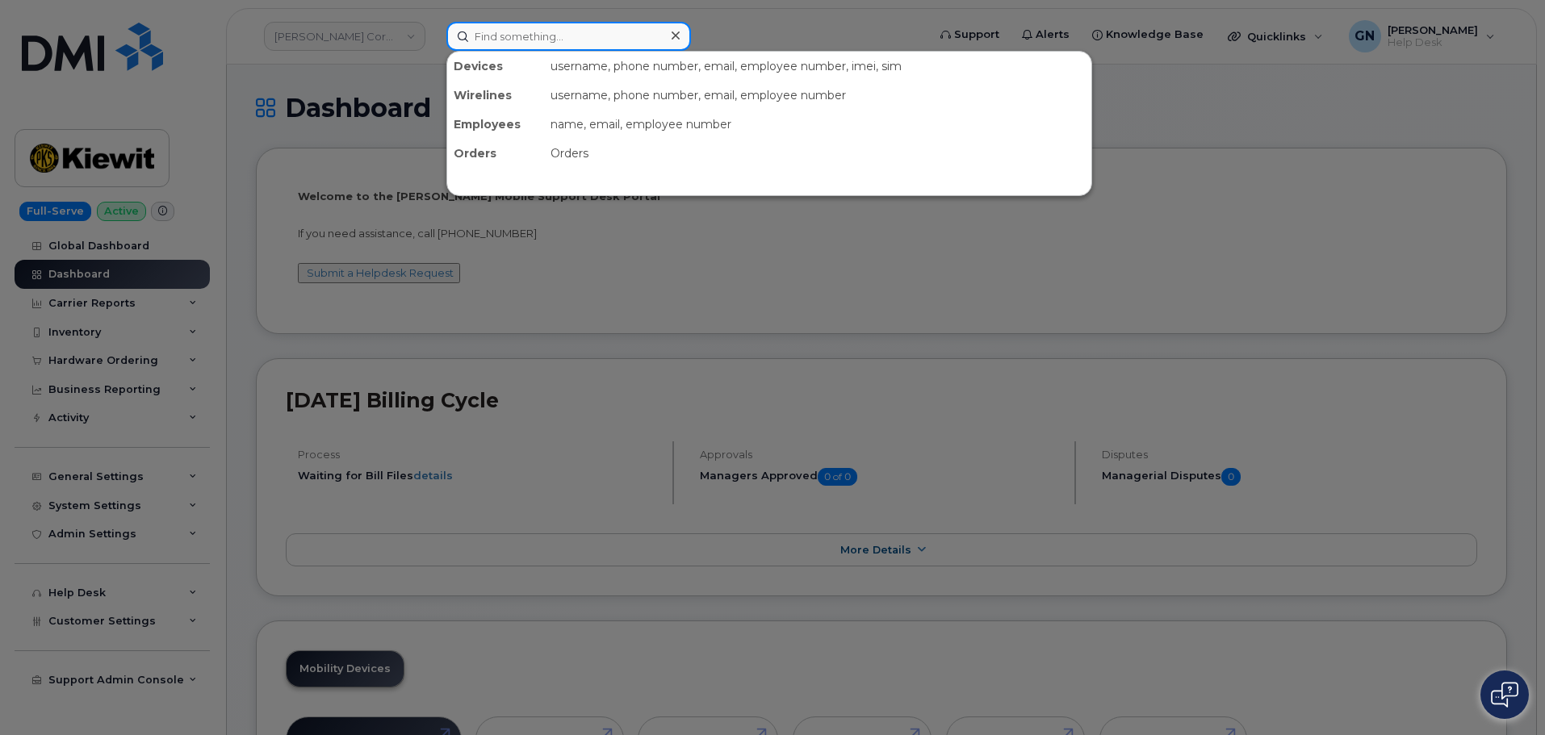
click at [508, 45] on input at bounding box center [568, 36] width 245 height 29
paste input "2503180609"
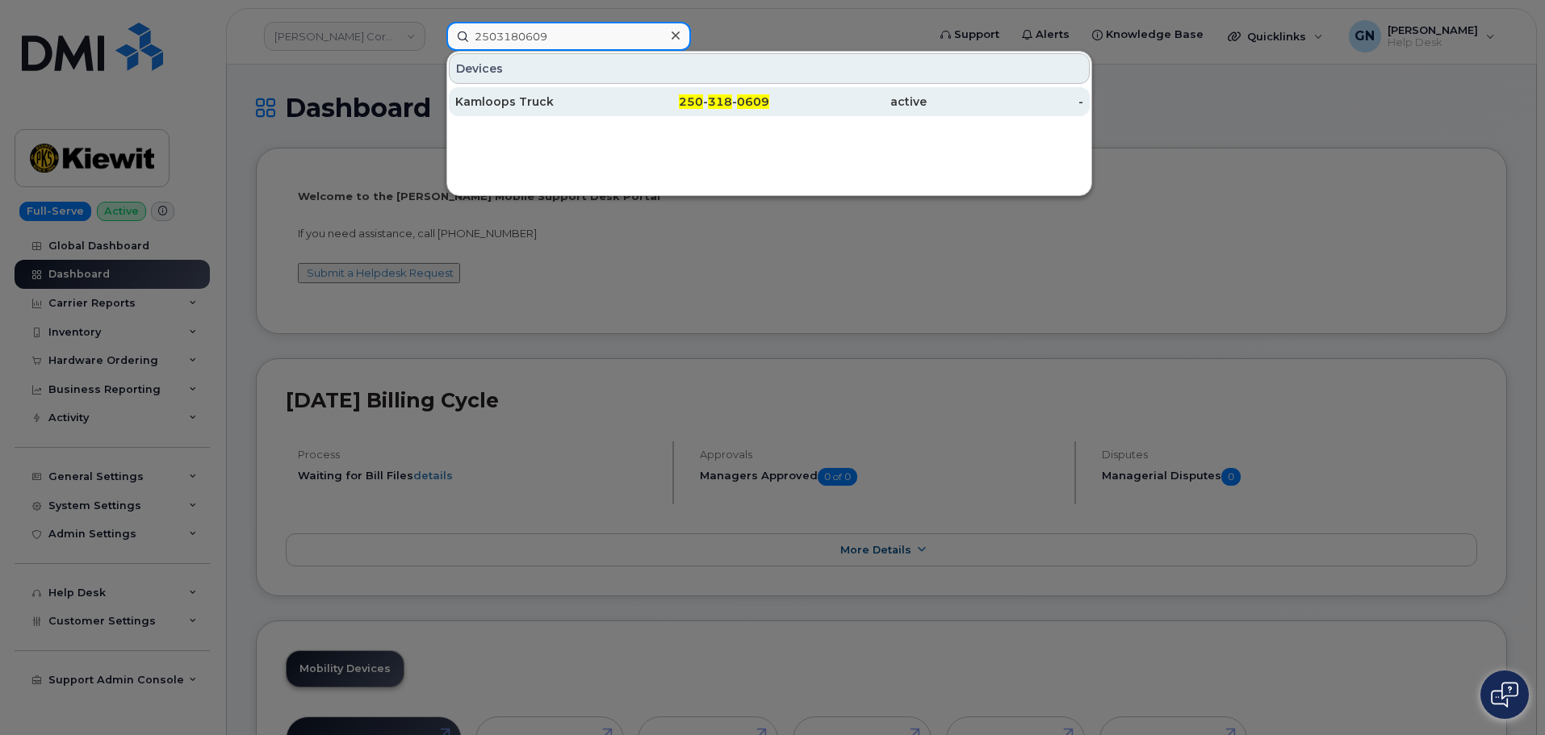
type input "2503180609"
click at [573, 101] on div "Kamloops Truck" at bounding box center [533, 102] width 157 height 16
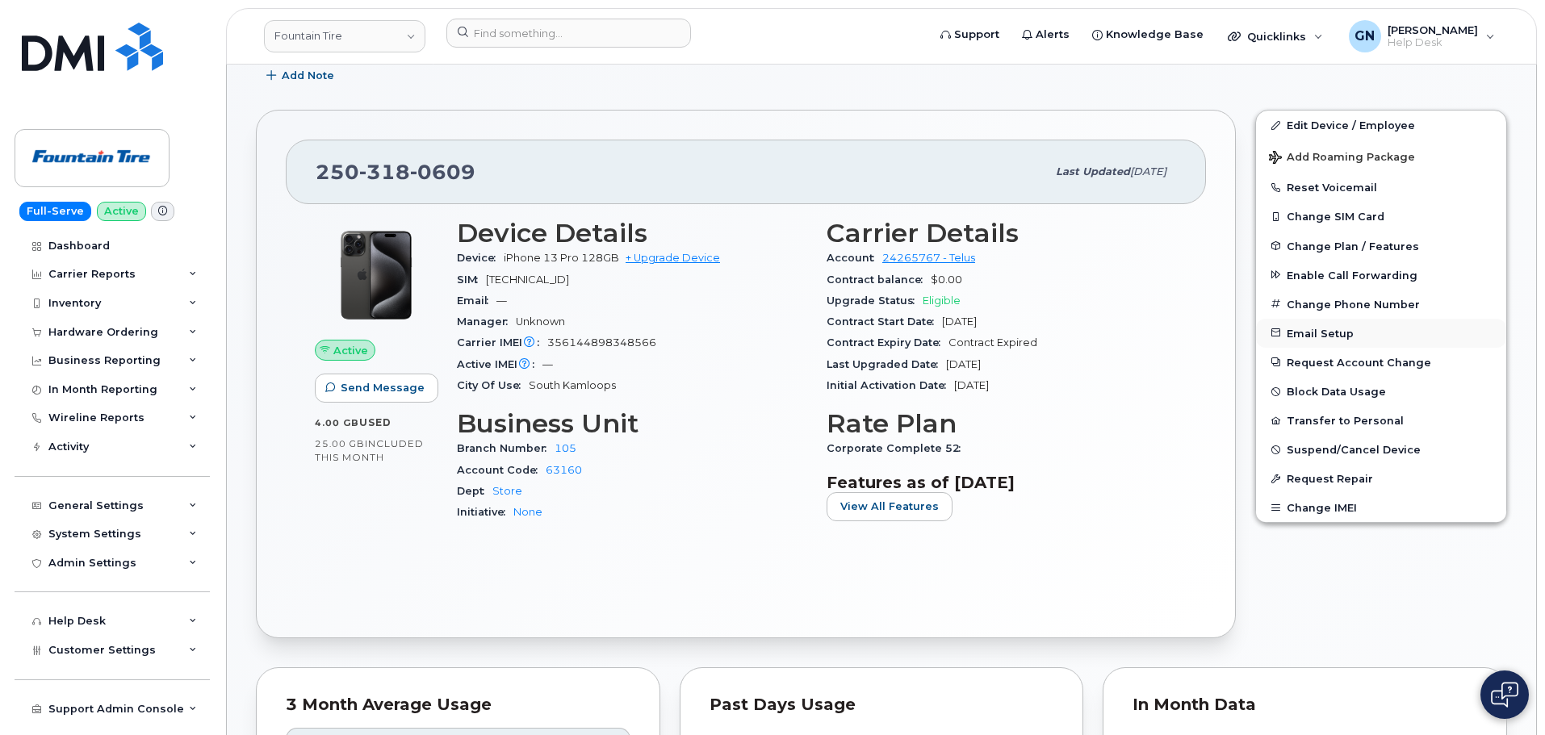
scroll to position [242, 0]
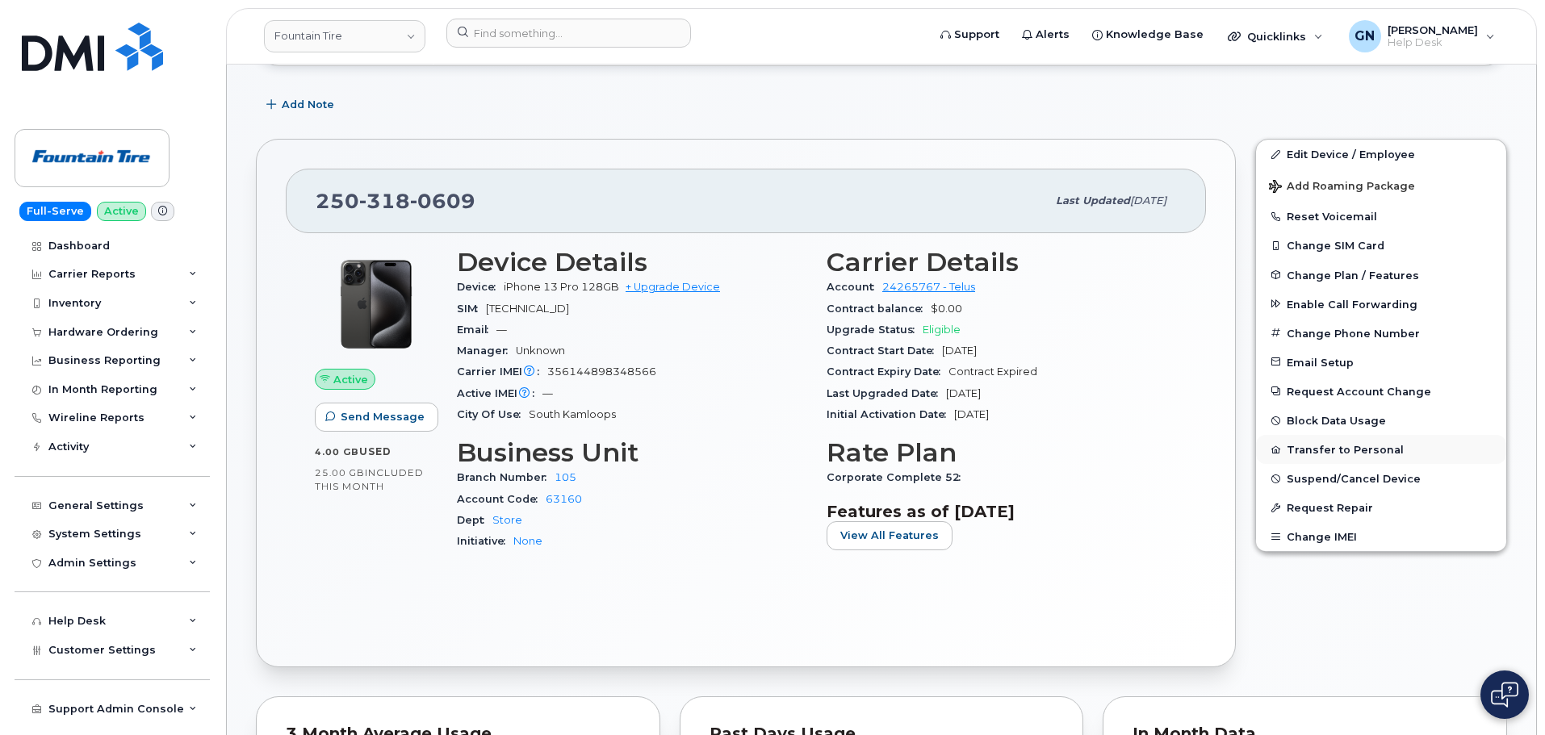
click at [1333, 444] on button "Transfer to Personal" at bounding box center [1381, 449] width 250 height 29
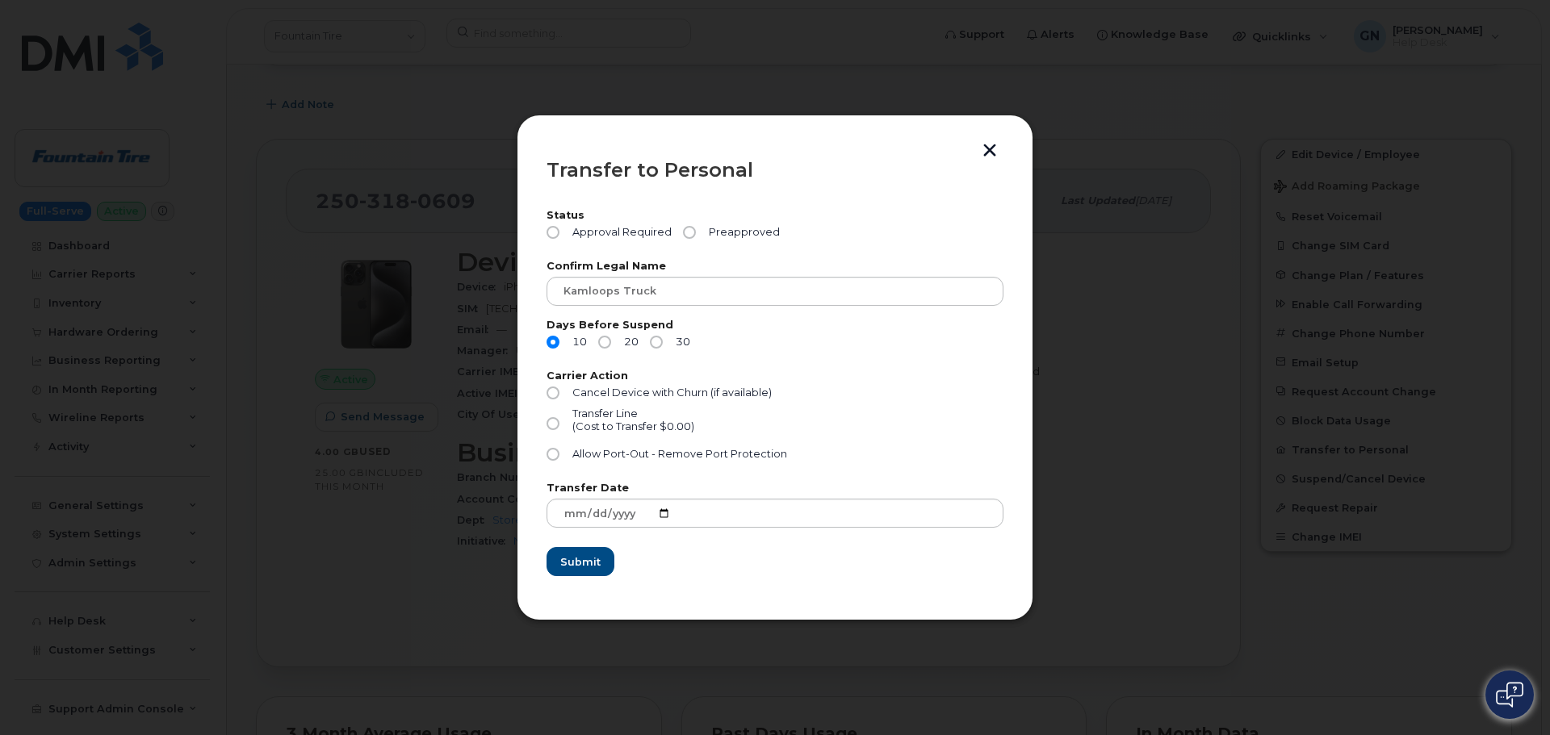
click at [985, 147] on button "button" at bounding box center [989, 152] width 24 height 17
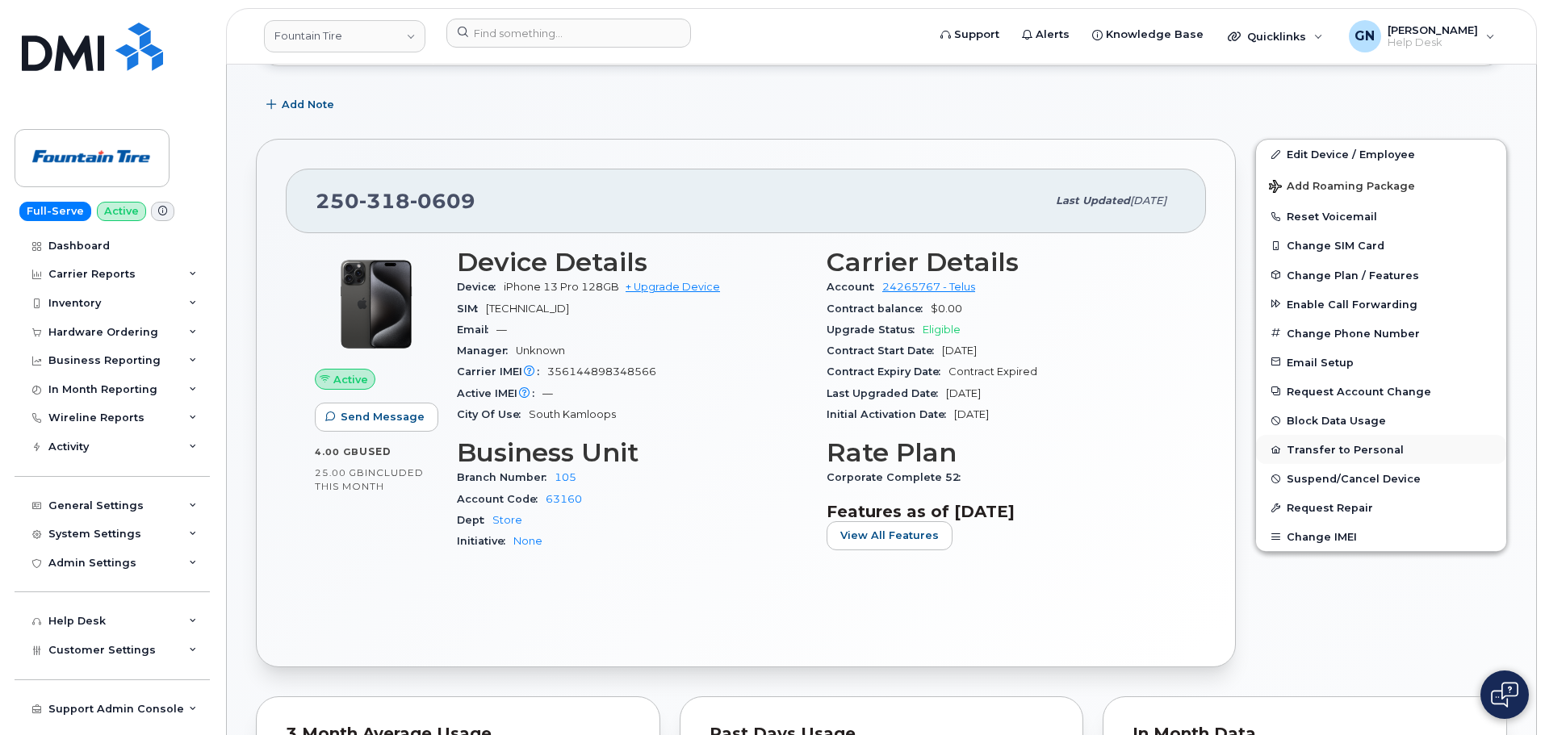
click at [1303, 449] on button "Transfer to Personal" at bounding box center [1381, 449] width 250 height 29
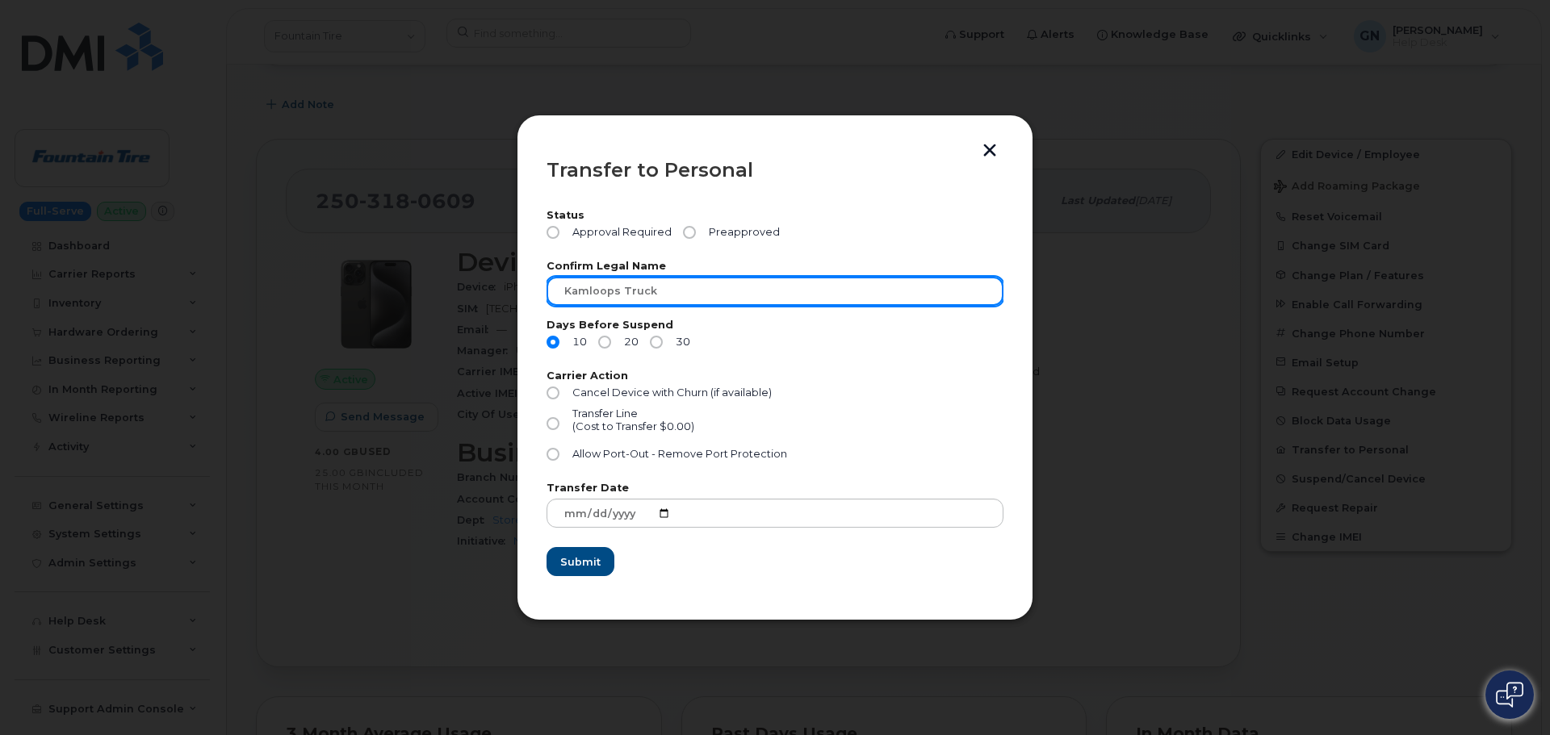
drag, startPoint x: 686, startPoint y: 296, endPoint x: 478, endPoint y: 273, distance: 209.5
click at [479, 273] on div "Transfer to Personal Status Approval Required Preapproved Confirm Legal Name Ka…" at bounding box center [775, 367] width 1550 height 735
paste input "[PERSON_NAME]"
type input "Douglas Cook"
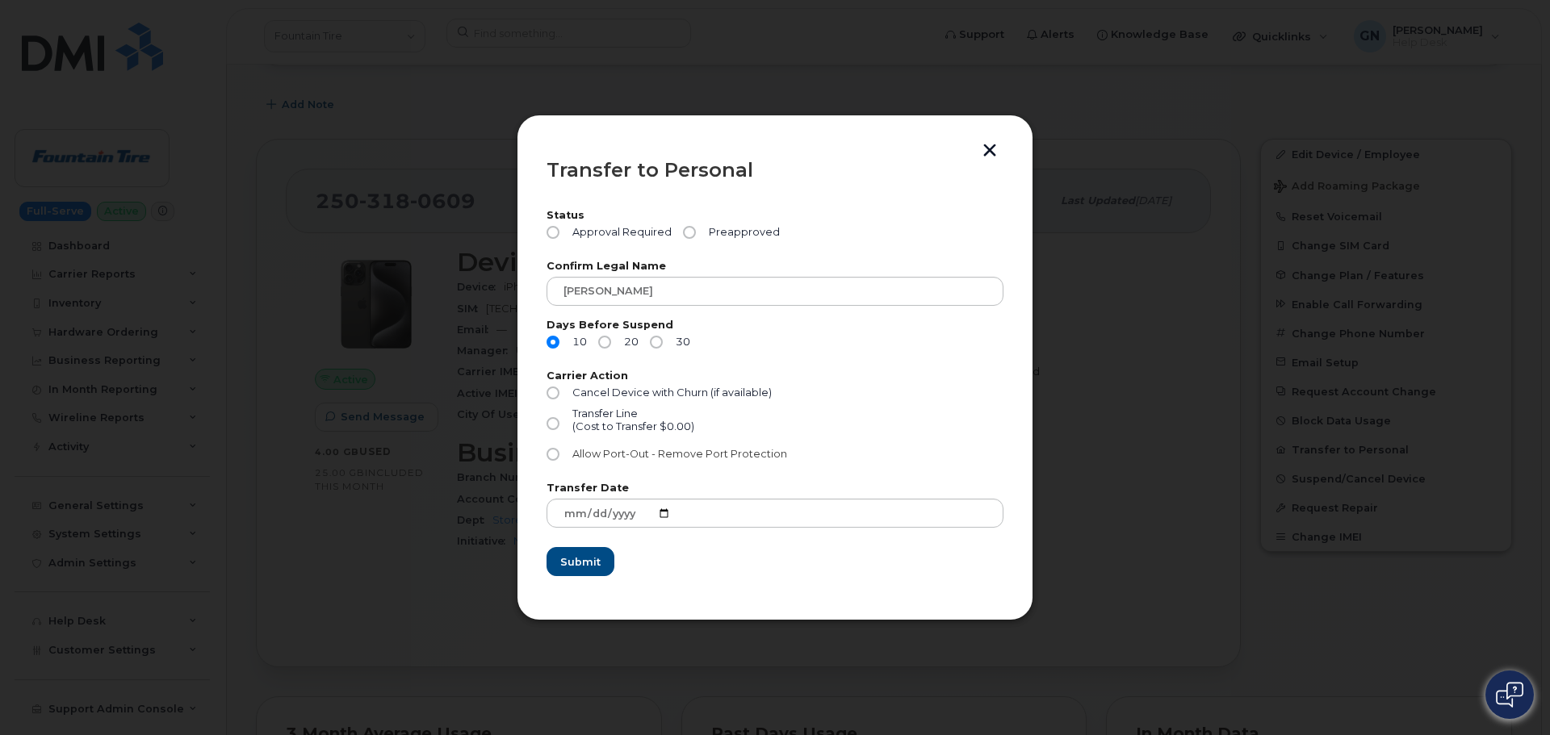
click at [555, 452] on input "Allow Port-Out - Remove Port Protection" at bounding box center [552, 454] width 13 height 13
radio input "true"
click at [990, 154] on button "button" at bounding box center [989, 152] width 24 height 17
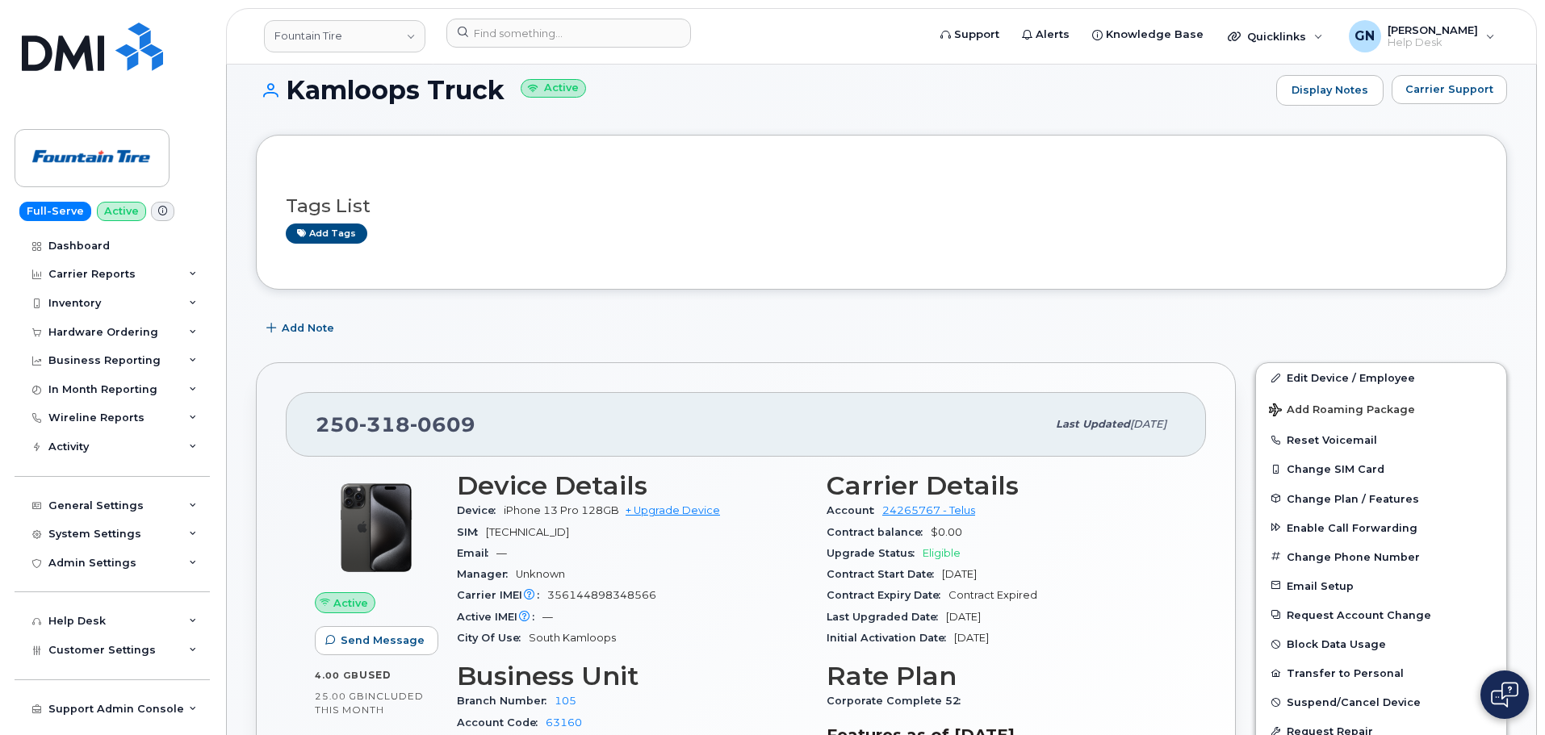
scroll to position [0, 0]
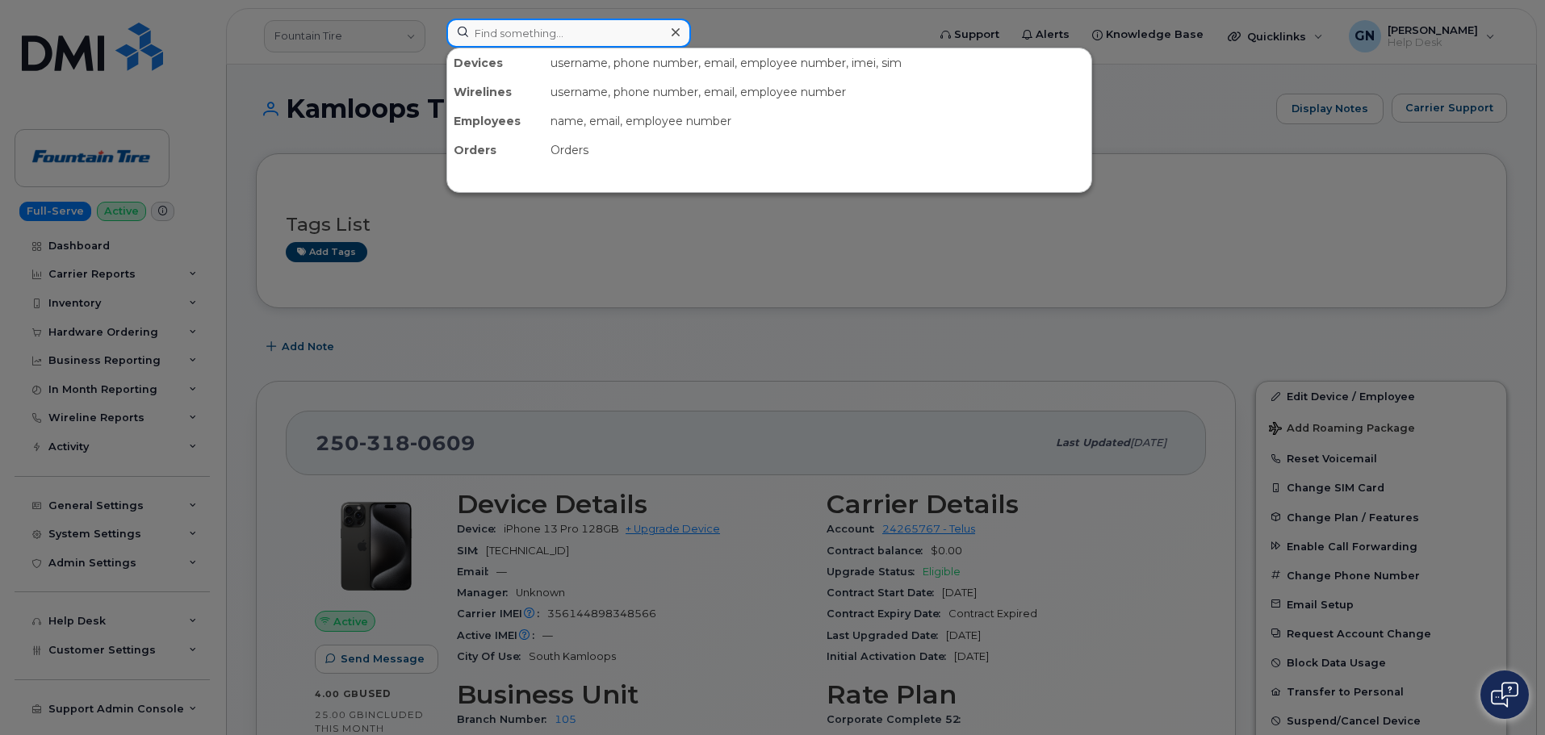
click at [475, 25] on input at bounding box center [568, 33] width 245 height 29
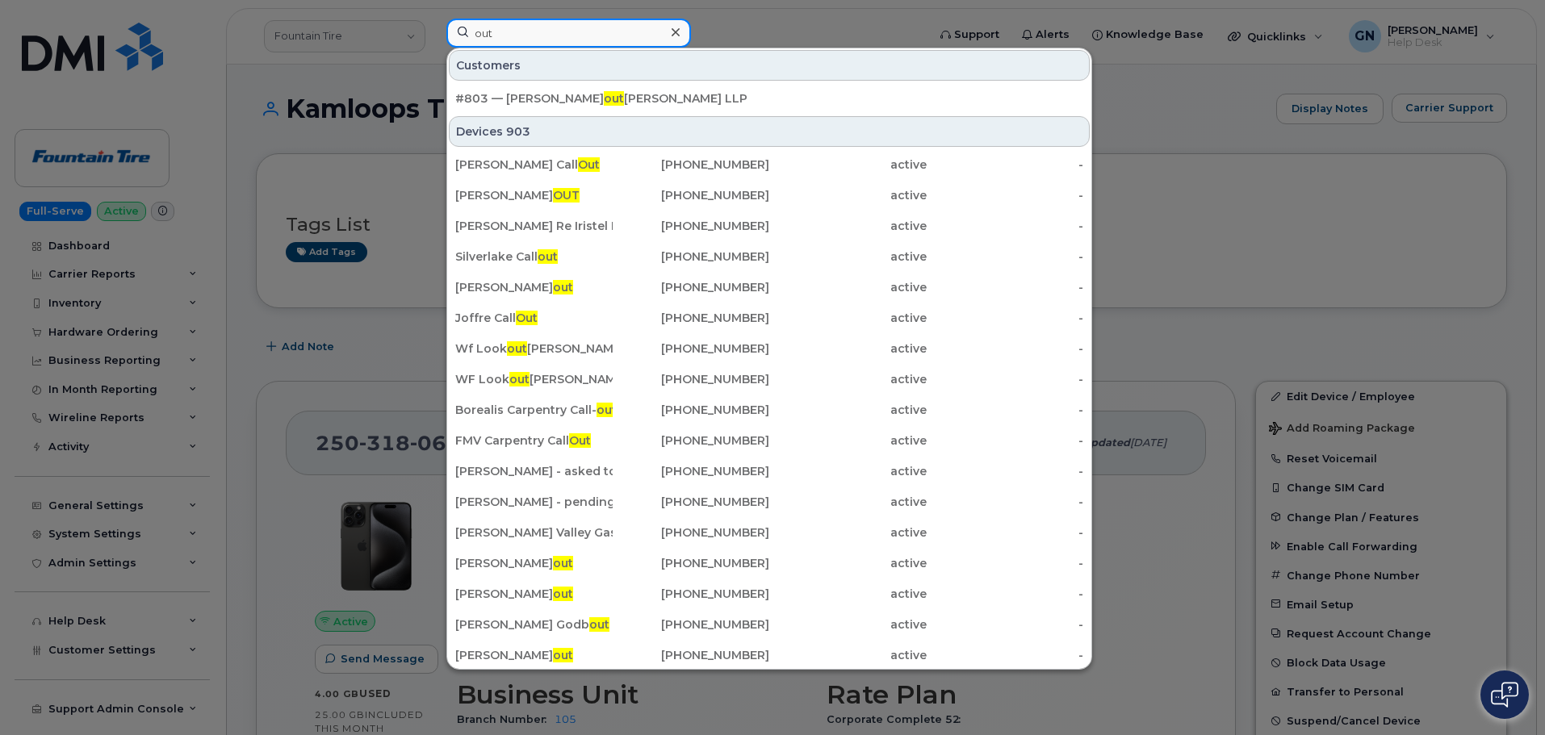
type input "out"
click at [99, 137] on div at bounding box center [772, 367] width 1545 height 735
